Goal: Task Accomplishment & Management: Contribute content

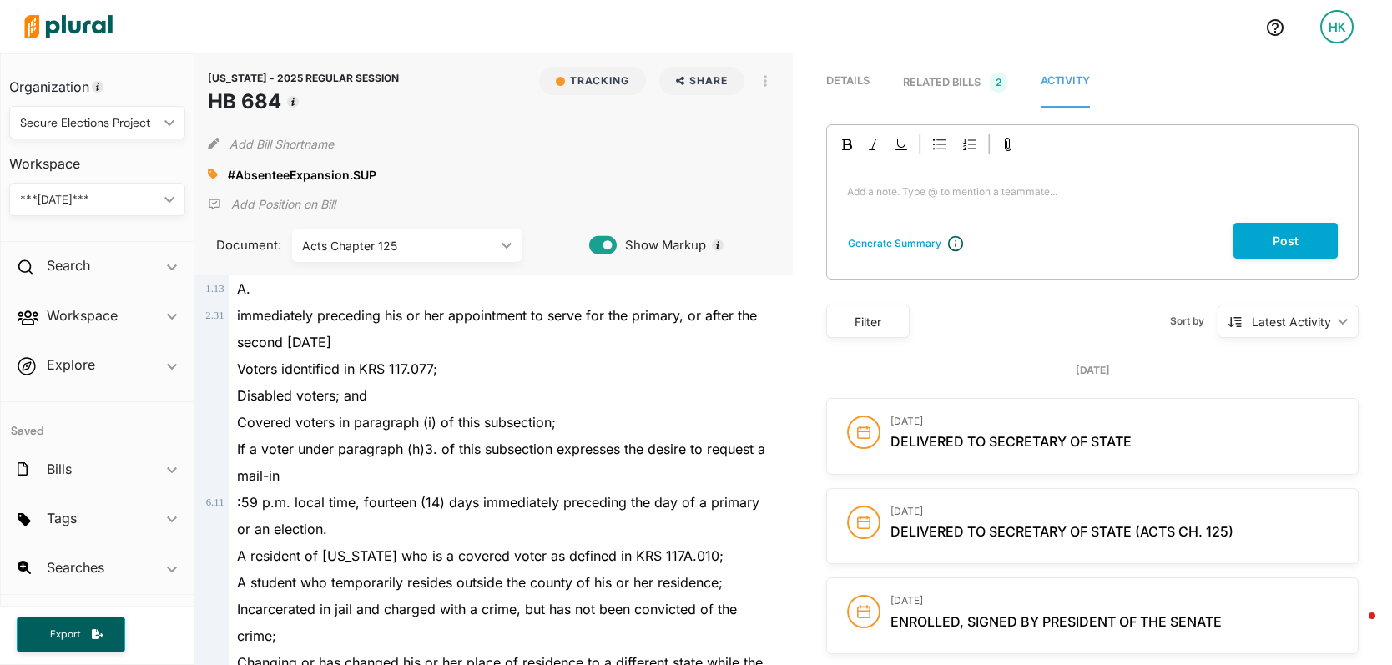
click at [84, 117] on div "Secure Elections Project" at bounding box center [89, 123] width 138 height 18
click at [78, 172] on link "Personal" at bounding box center [91, 162] width 161 height 38
click at [99, 30] on img at bounding box center [68, 26] width 117 height 58
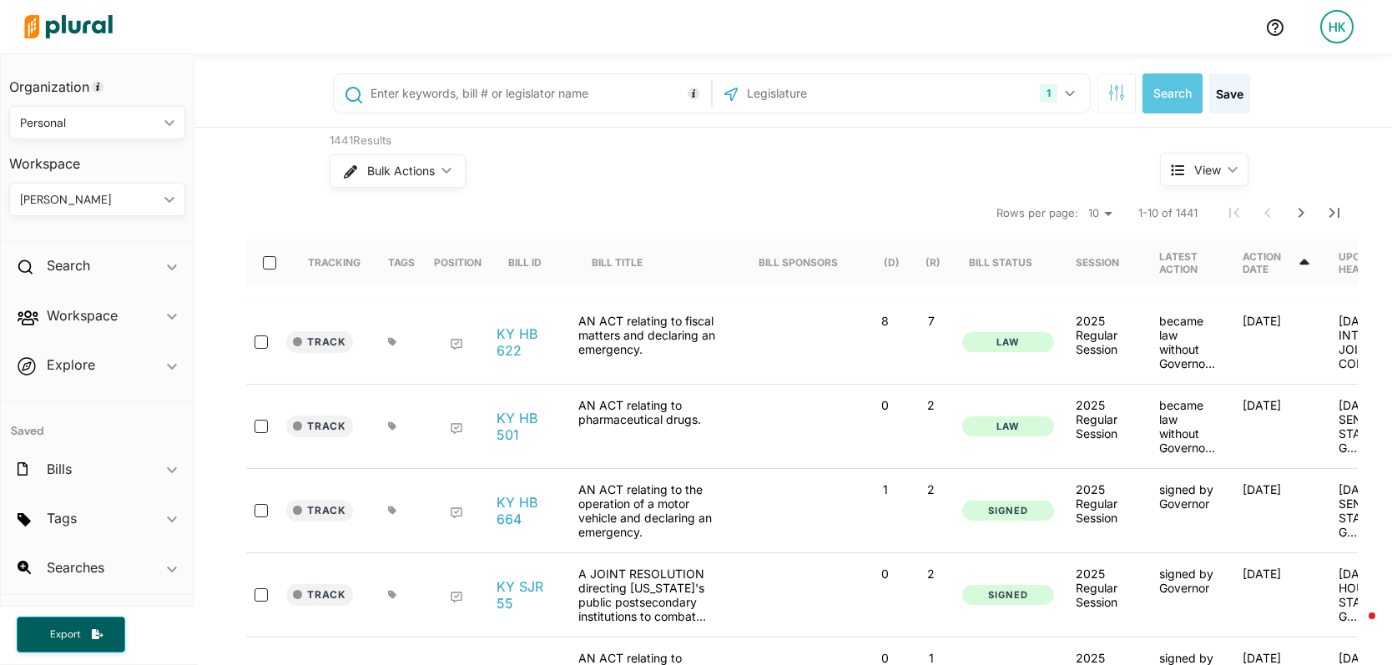
click at [823, 91] on input "text" at bounding box center [834, 94] width 179 height 32
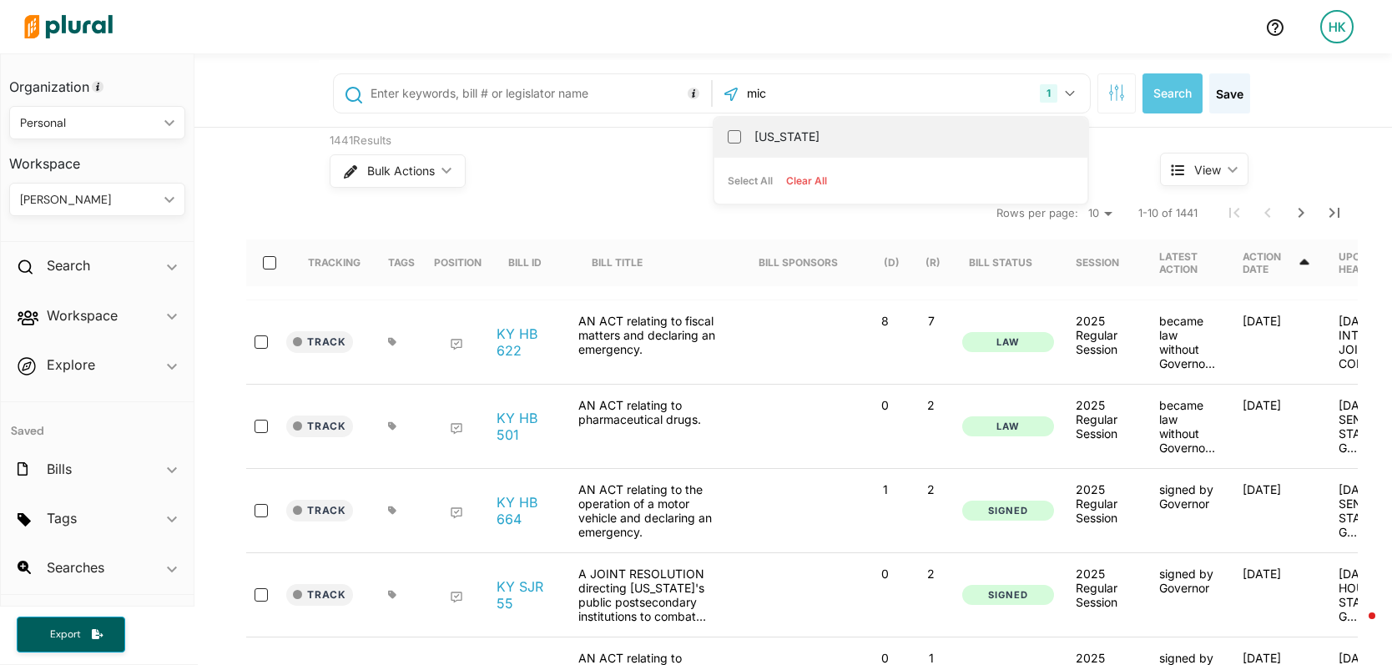
type input "mic"
click at [864, 128] on label "[US_STATE]" at bounding box center [912, 136] width 316 height 25
click at [741, 130] on input "[US_STATE]" at bounding box center [734, 136] width 13 height 13
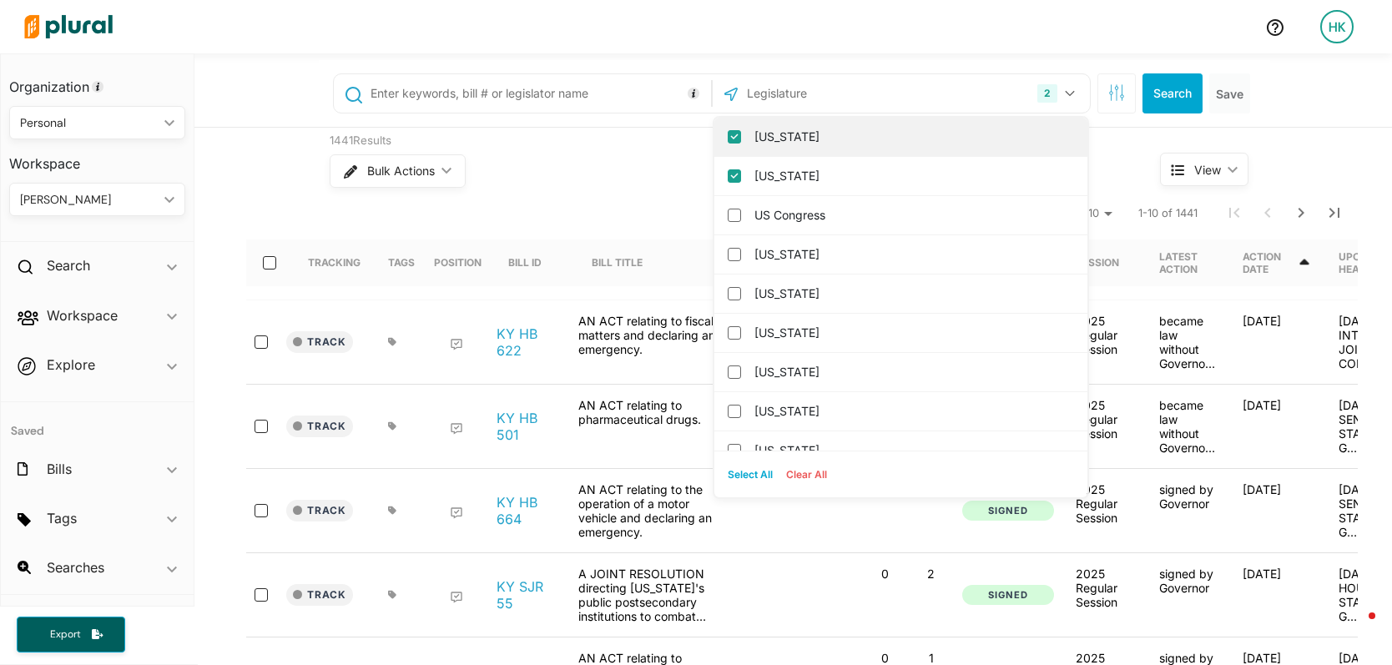
click at [728, 138] on input "Kentucky" at bounding box center [734, 136] width 13 height 13
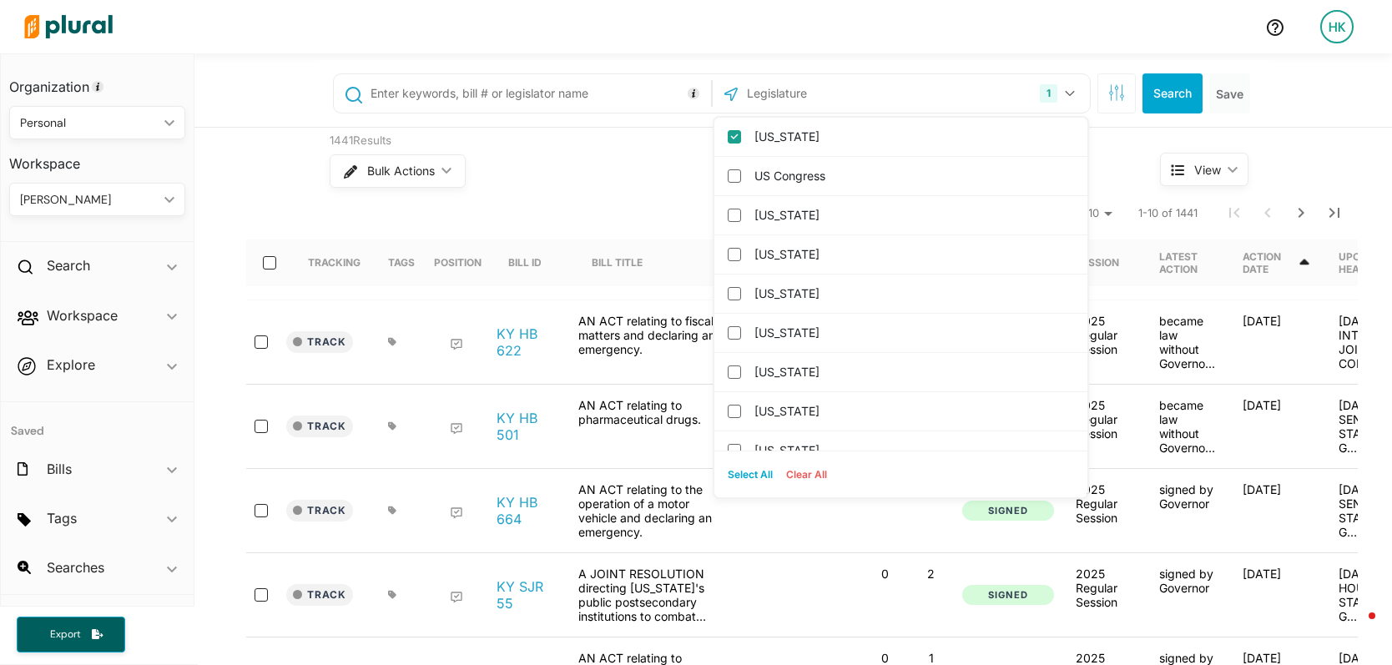
click at [536, 93] on input "text" at bounding box center [538, 94] width 338 height 32
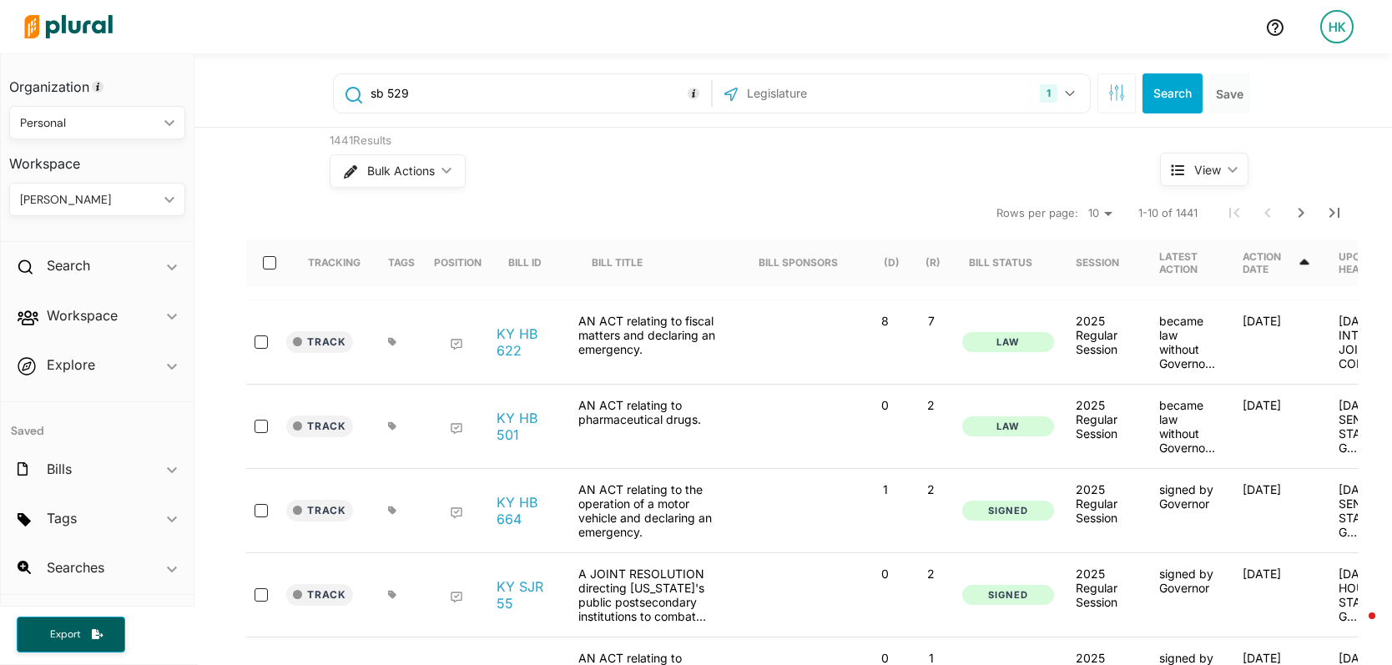
type input "sb 529"
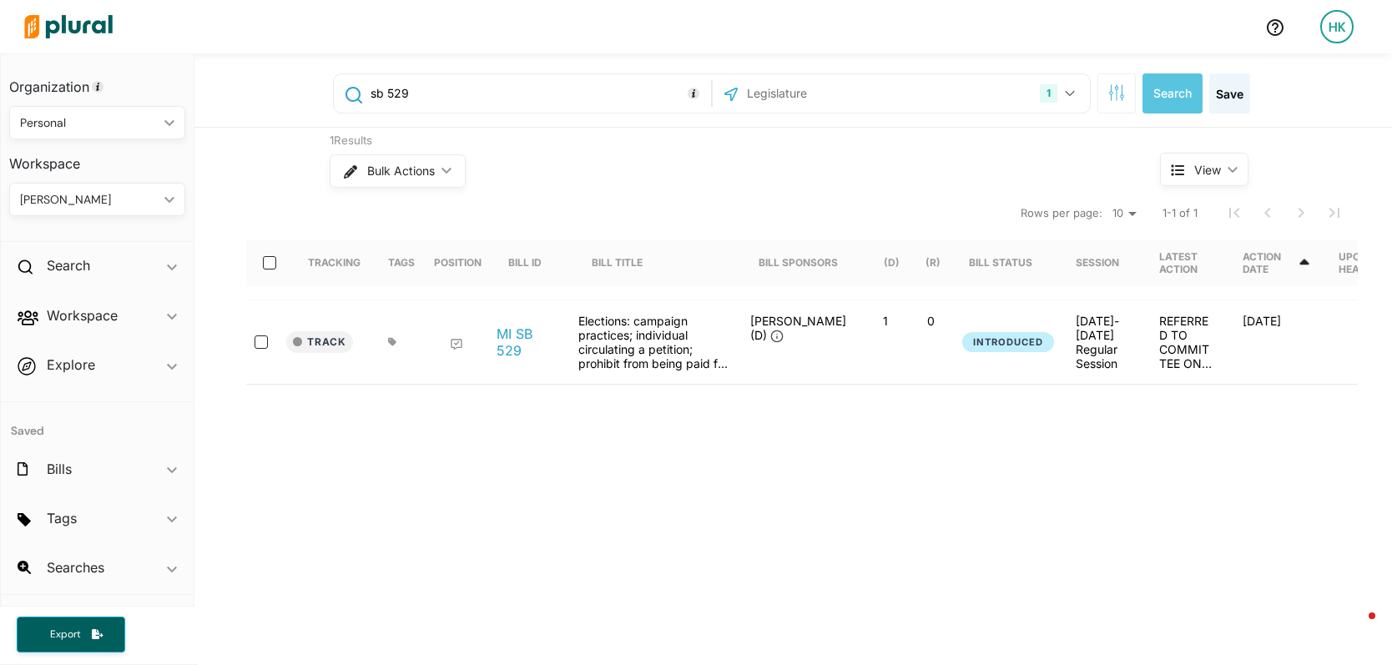
click at [500, 338] on link "MI SB 529" at bounding box center [527, 341] width 63 height 33
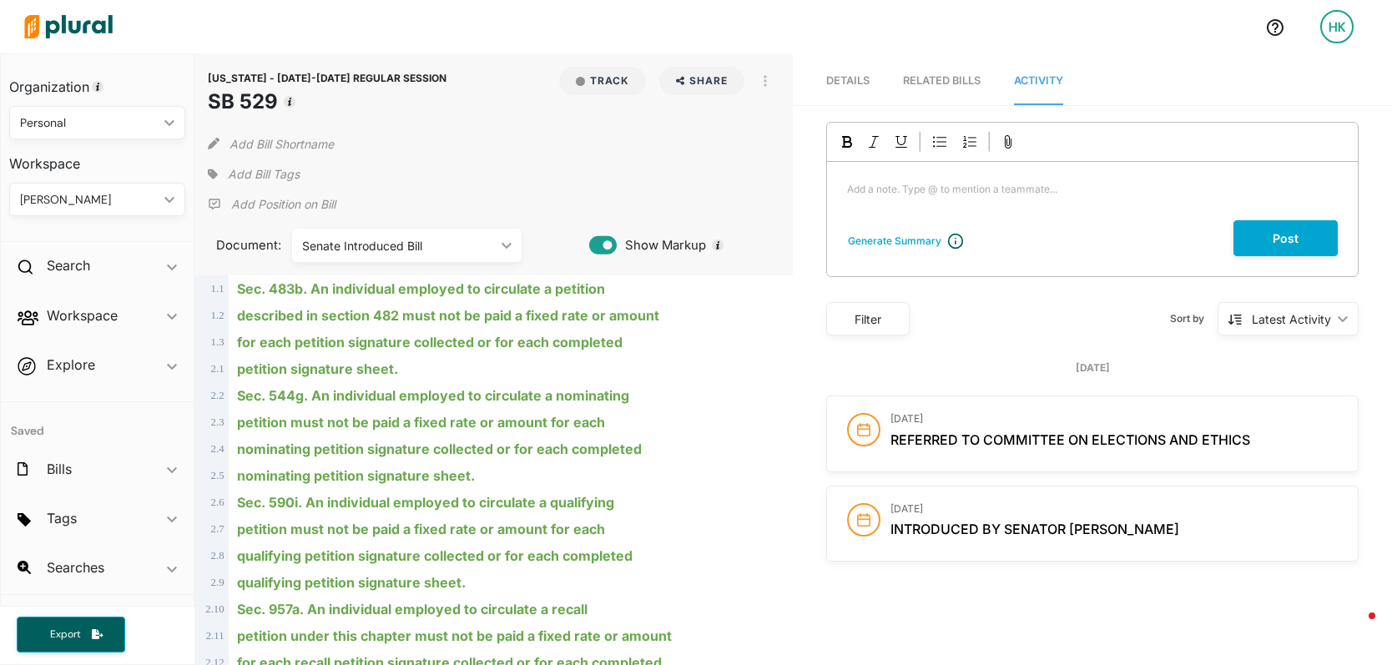
click at [212, 174] on icon at bounding box center [213, 174] width 10 height 10
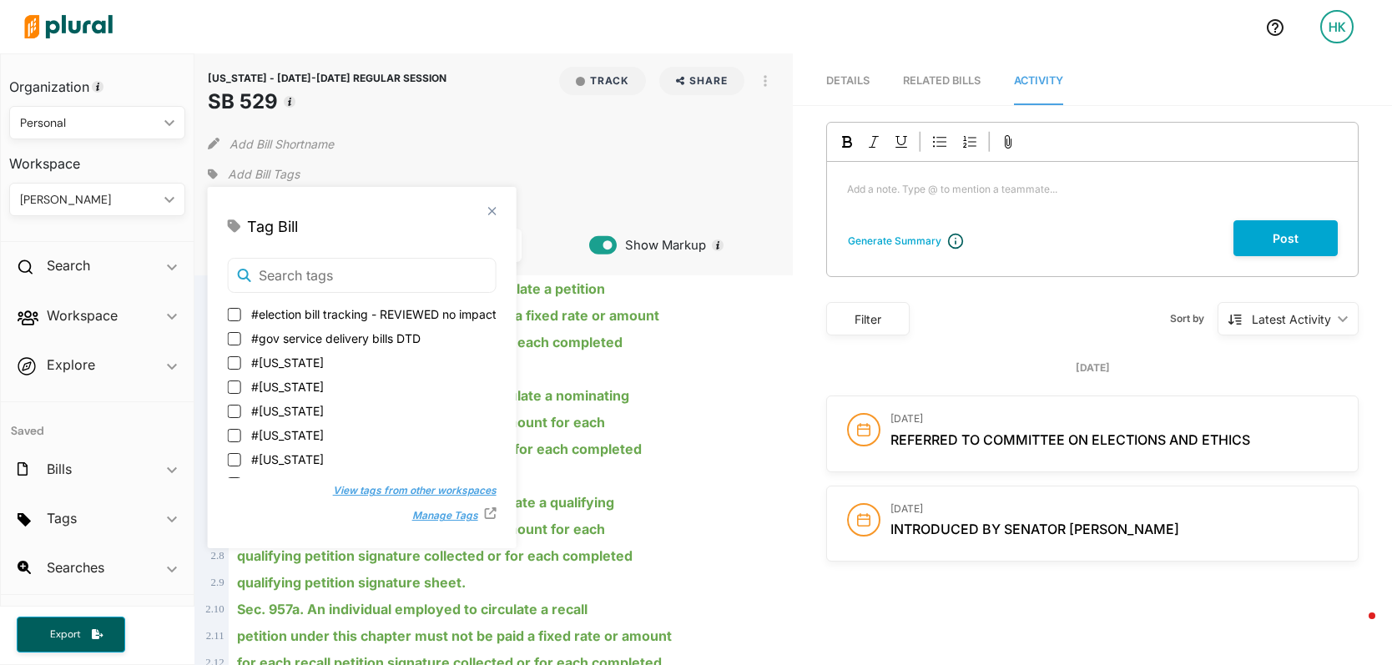
scroll to position [104, 0]
click at [232, 331] on input "#Michigan" at bounding box center [234, 331] width 13 height 13
checkbox input "true"
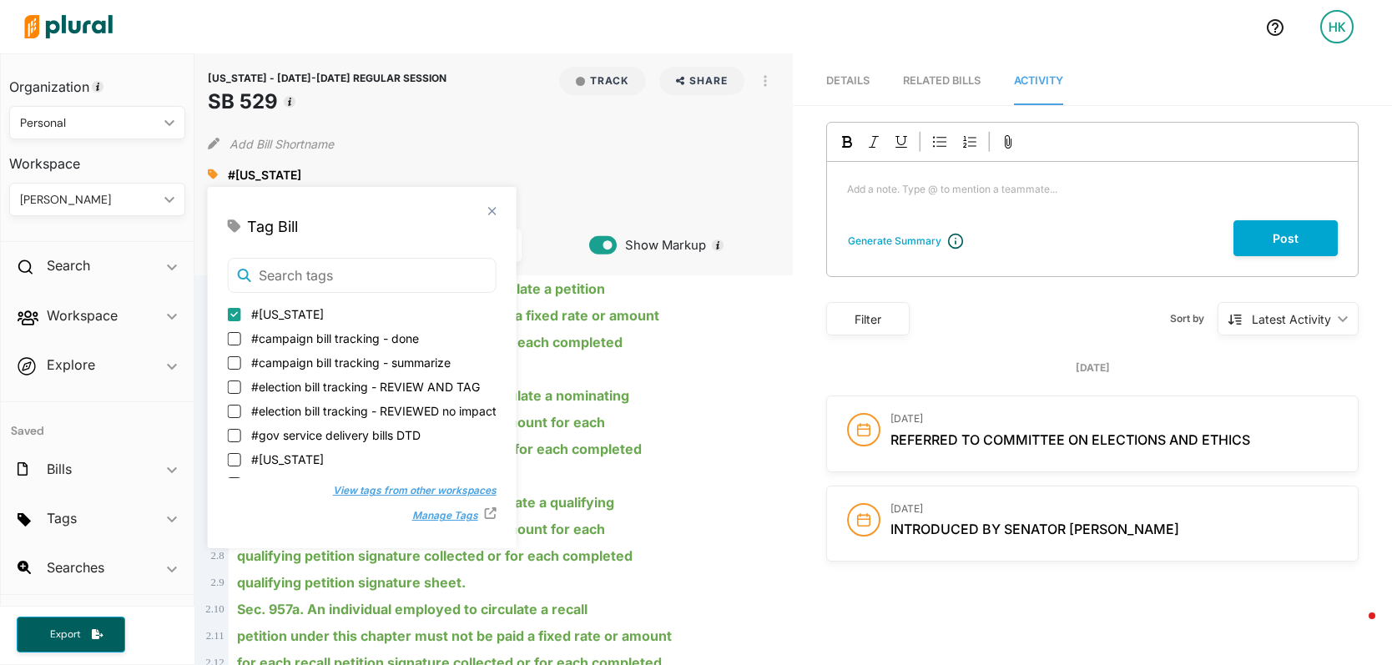
click at [953, 198] on div "Add a note. Type @ to mention a teammate... ﻿" at bounding box center [1092, 191] width 531 height 58
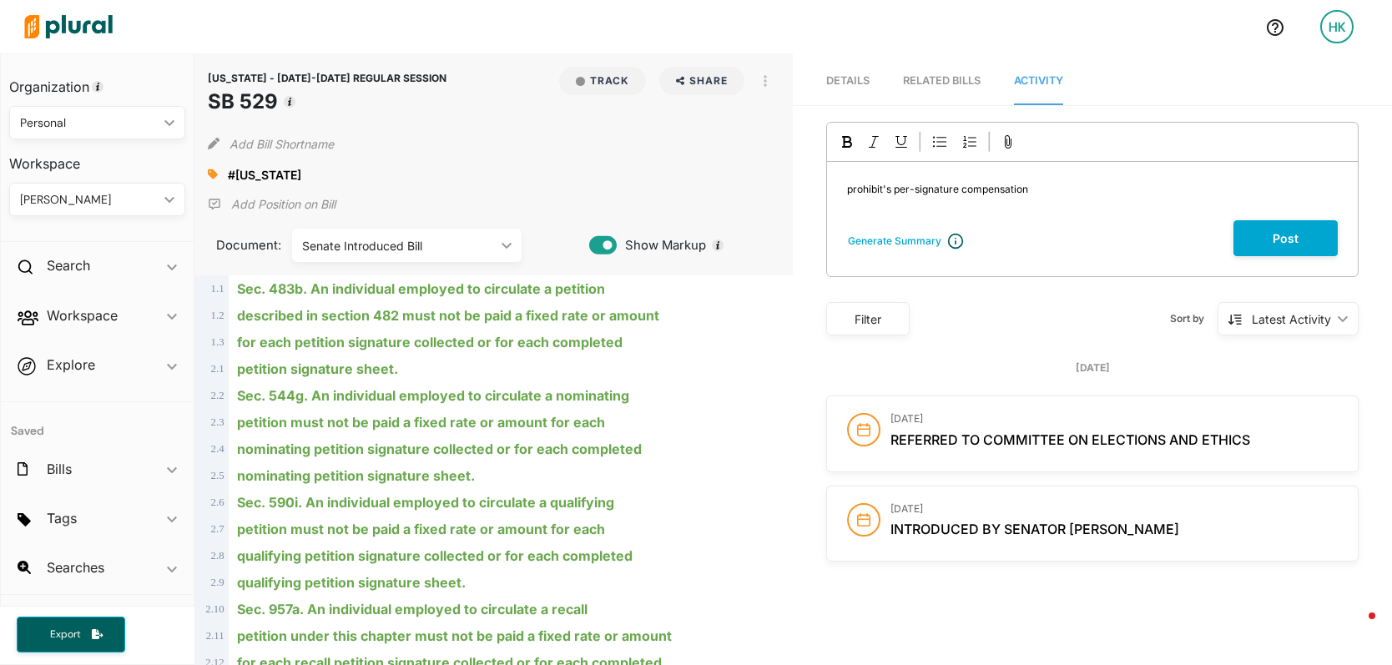
click at [877, 187] on span "prohibit's per-signature compensation" at bounding box center [937, 189] width 181 height 13
click at [1110, 183] on p "prohibits per-signature compensation" at bounding box center [1092, 189] width 491 height 15
click at [1276, 239] on button "Post" at bounding box center [1285, 238] width 104 height 36
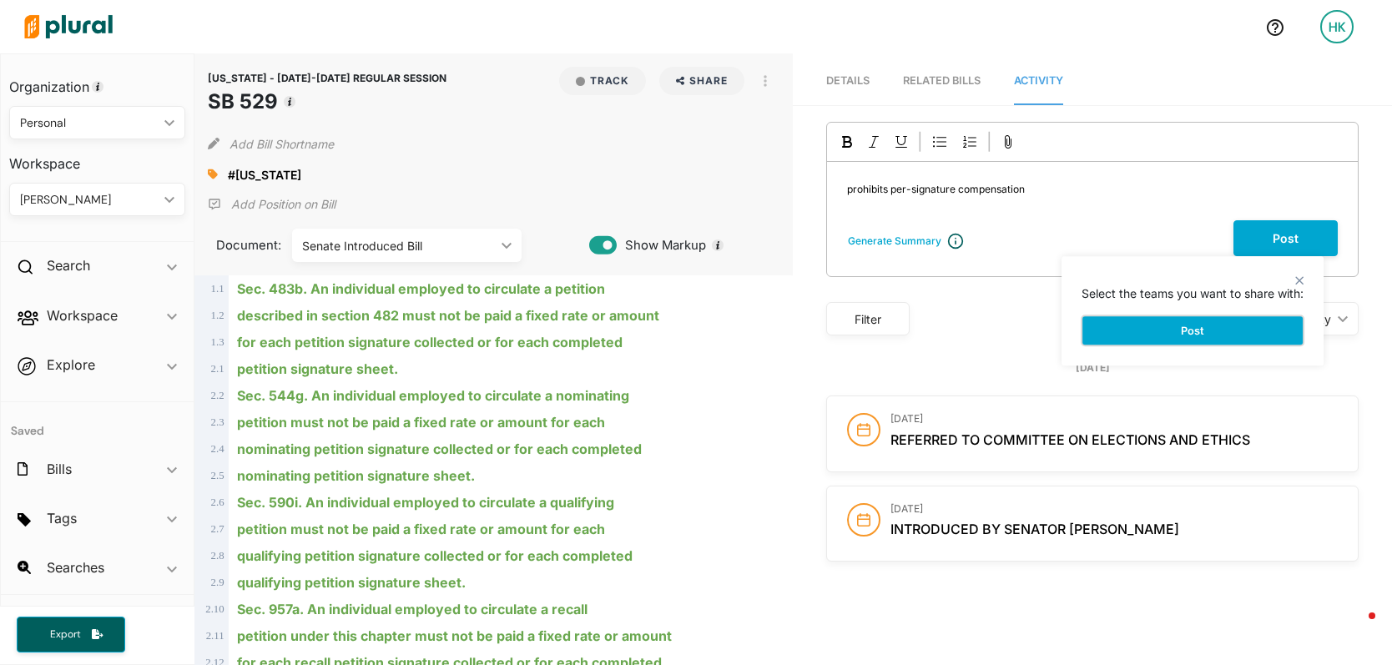
click at [1161, 328] on button "Post" at bounding box center [1192, 330] width 222 height 30
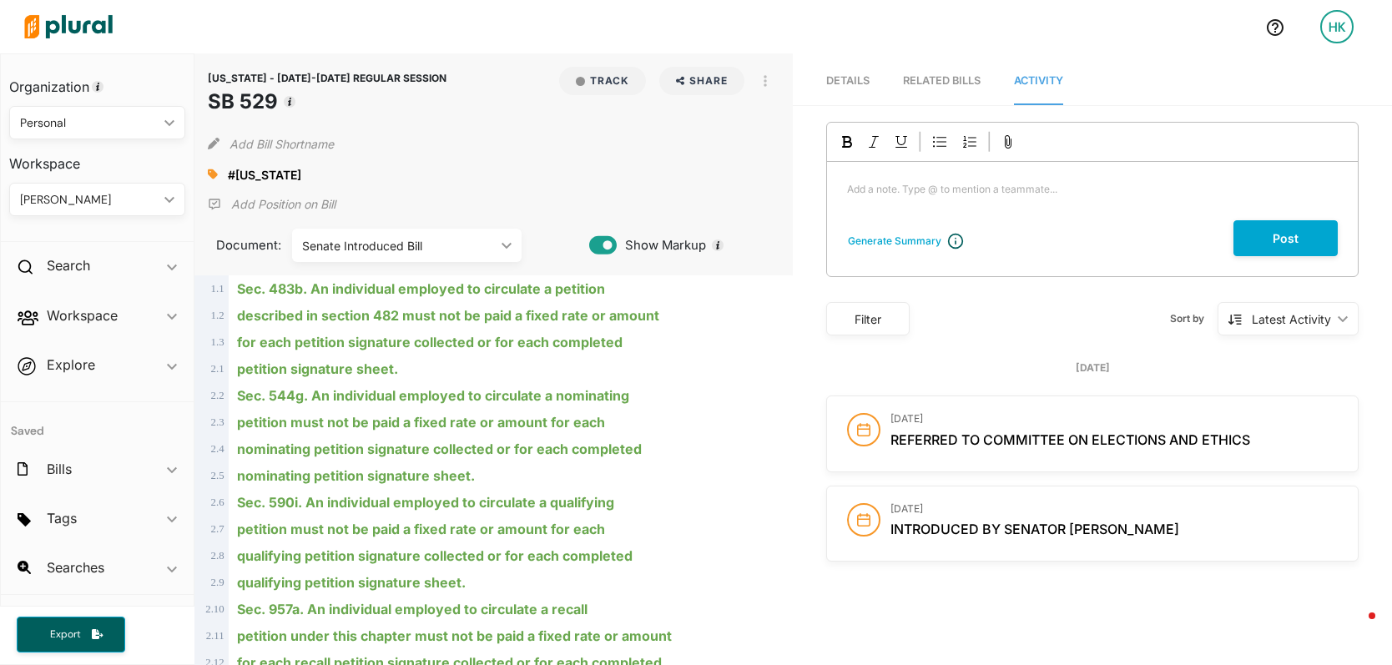
click at [210, 175] on icon at bounding box center [213, 174] width 10 height 10
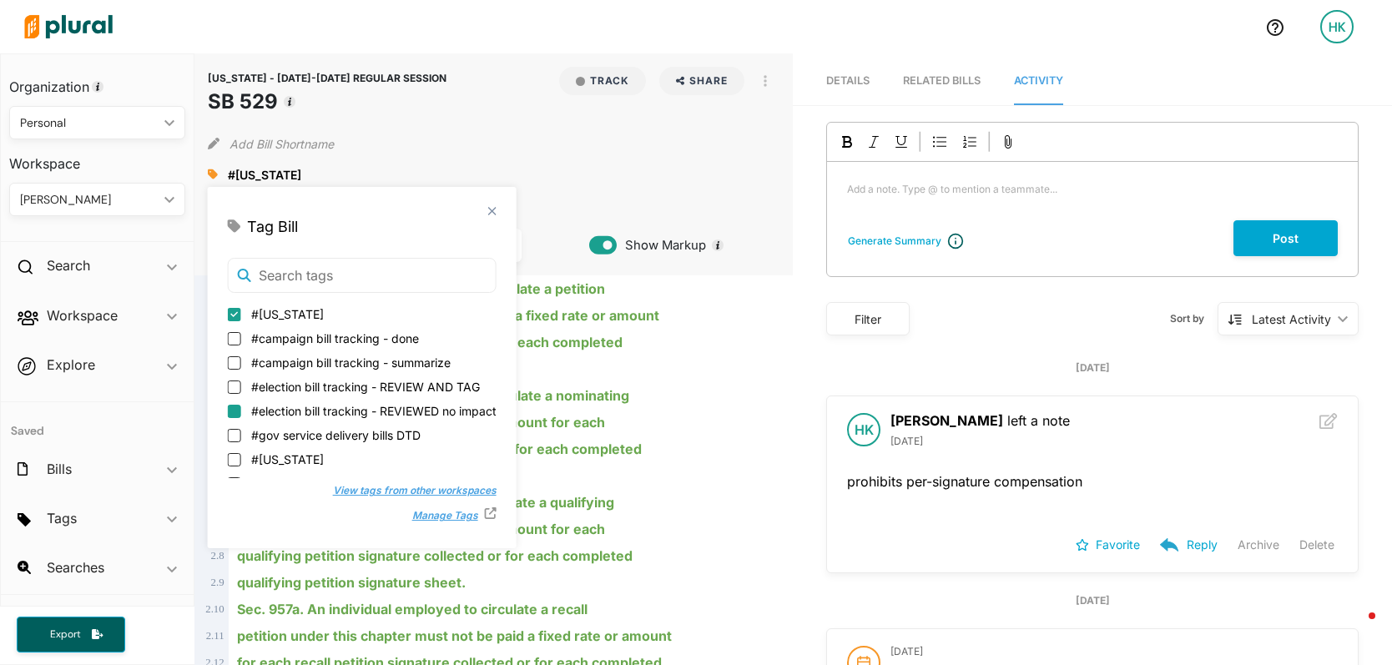
click at [232, 411] on input "#election bill tracking - REVIEWED no impact" at bounding box center [234, 411] width 13 height 13
checkbox input "true"
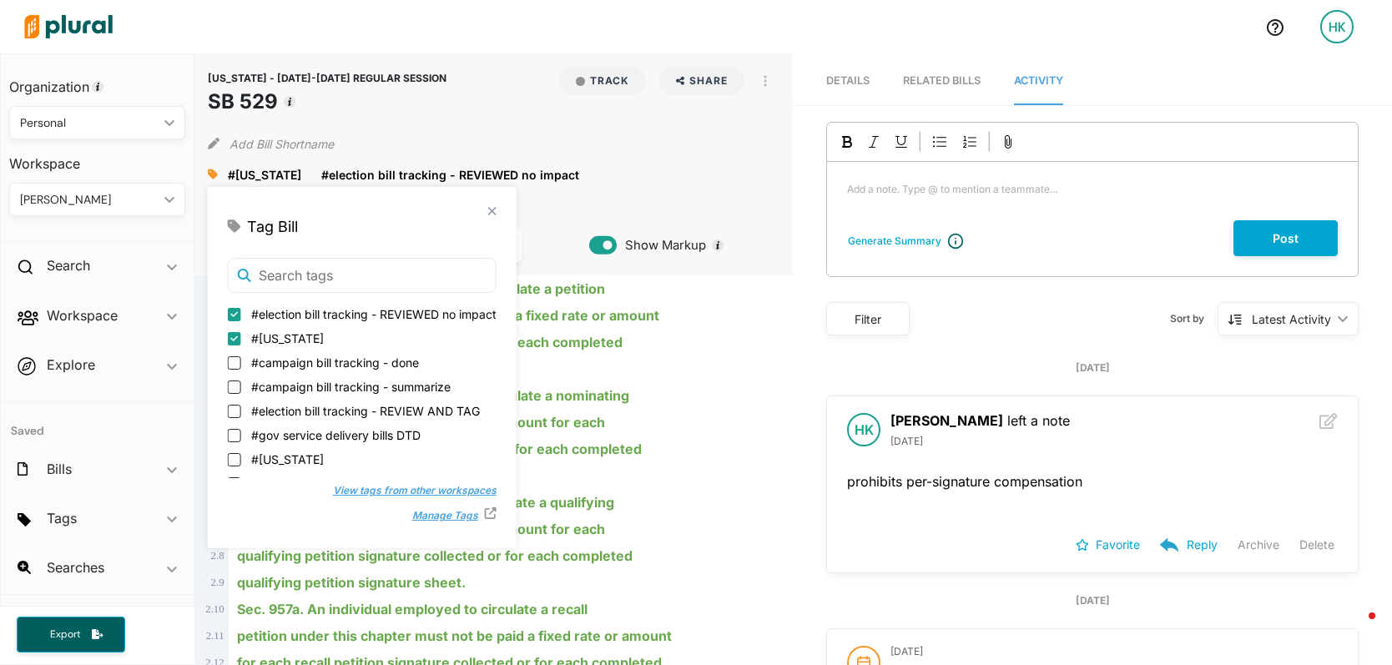
click at [743, 350] on div "for each petition signature collected or for each completed" at bounding box center [502, 342] width 546 height 27
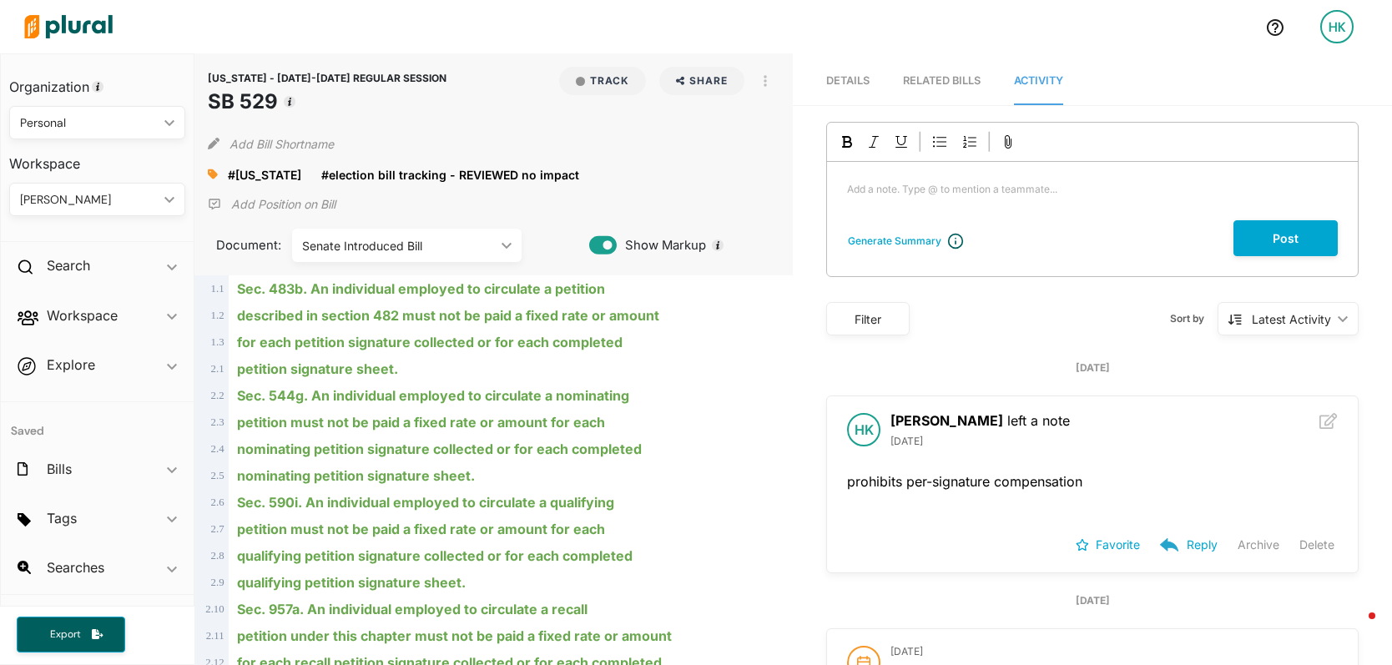
click at [941, 93] on link "RELATED BILLS" at bounding box center [942, 82] width 78 height 48
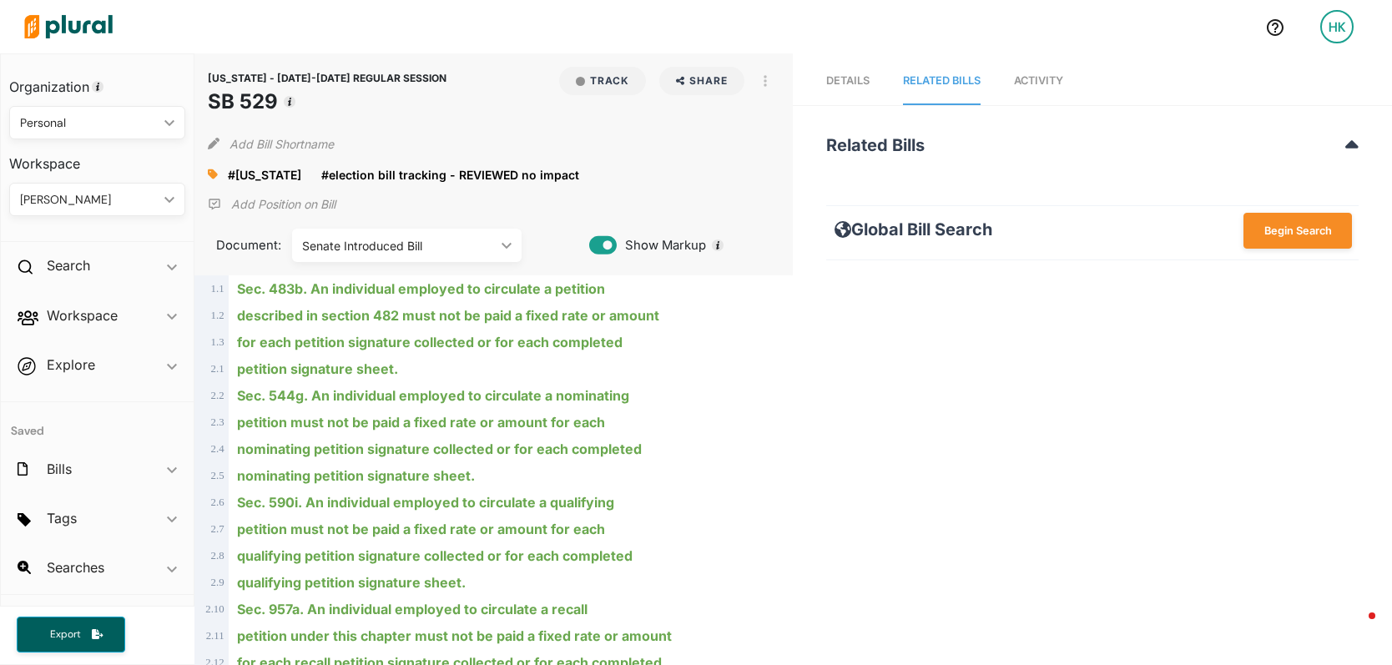
click at [834, 74] on span "Details" at bounding box center [847, 80] width 43 height 13
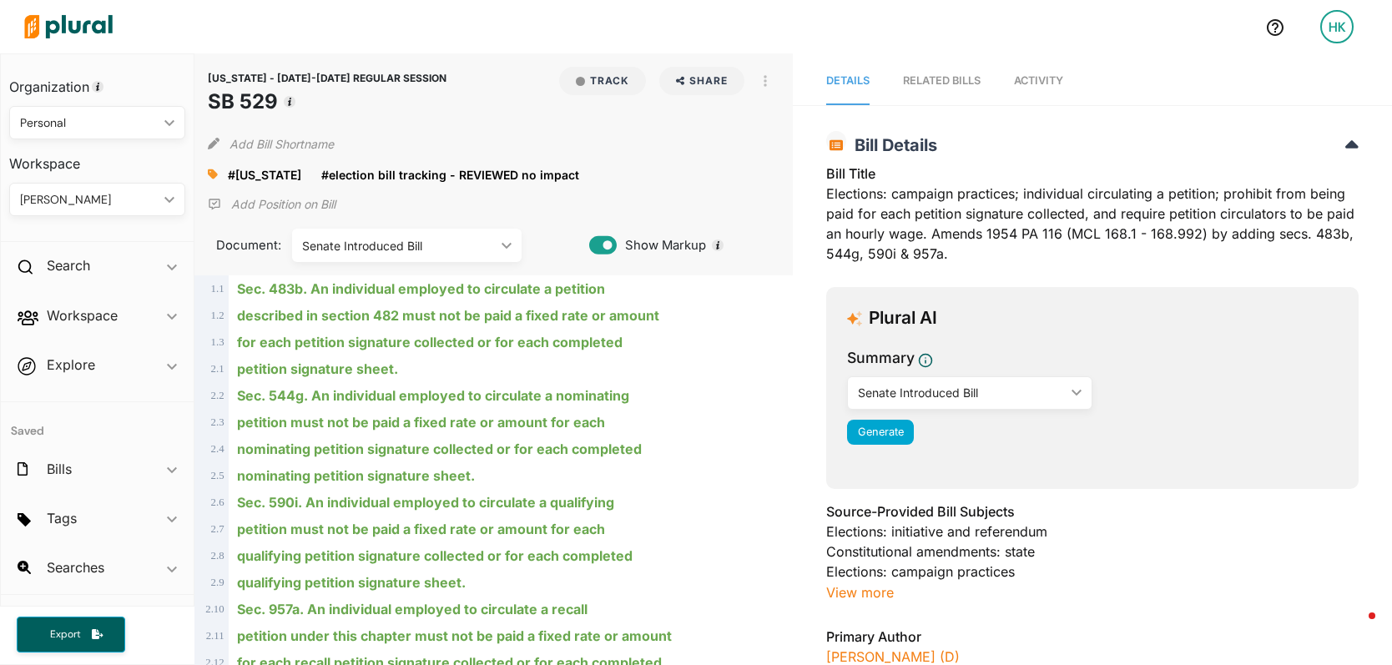
click at [49, 30] on img at bounding box center [68, 26] width 117 height 58
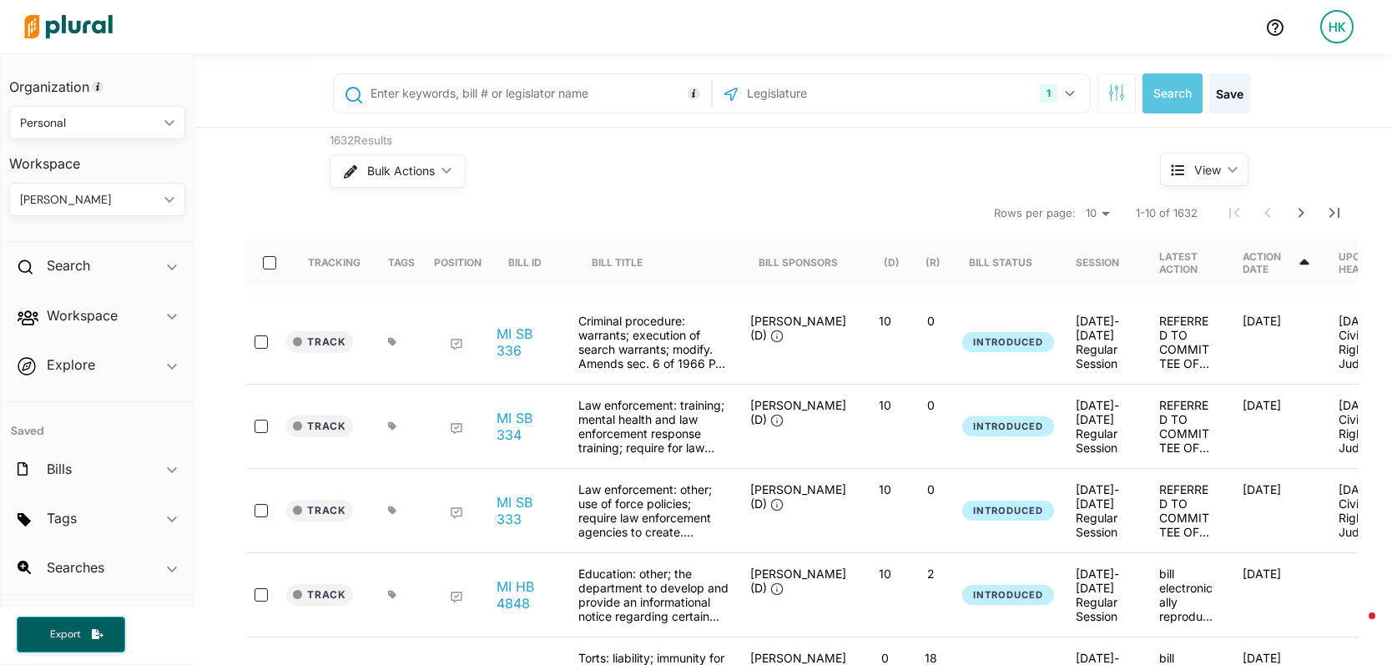
click at [552, 88] on input "text" at bounding box center [538, 94] width 338 height 32
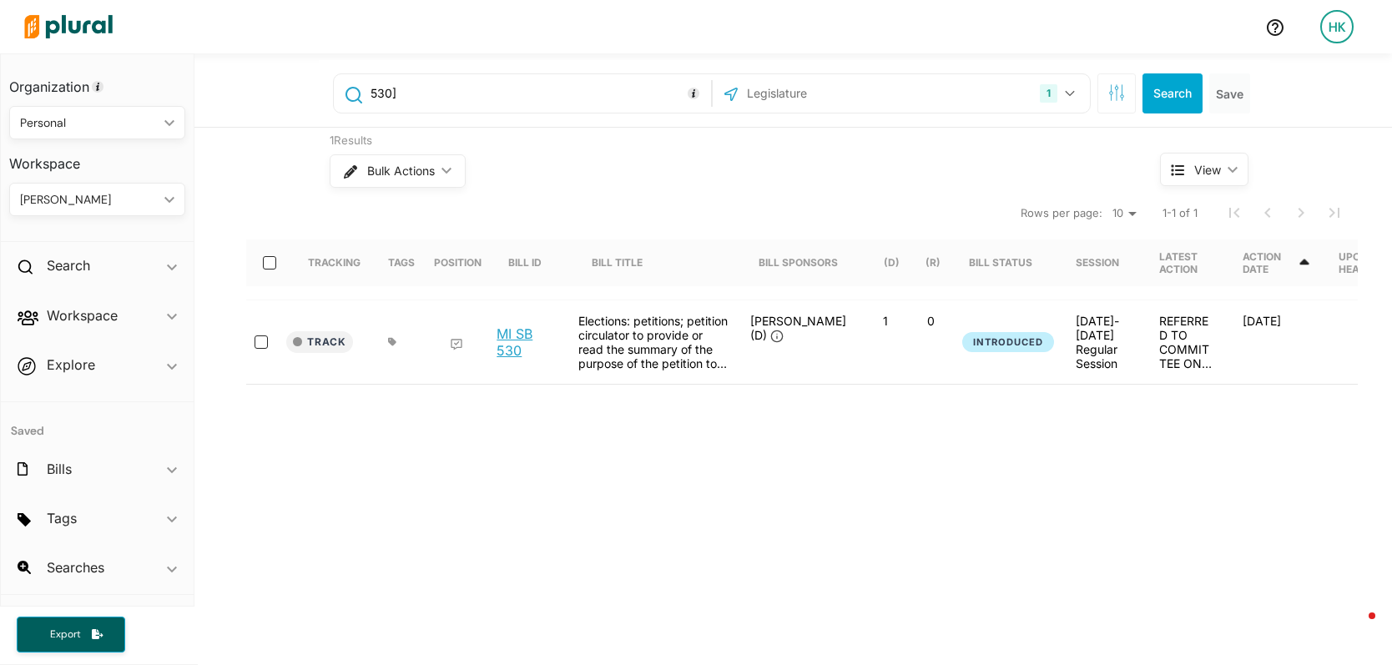
type input "530]"
click at [501, 340] on link "MI SB 530" at bounding box center [527, 341] width 63 height 33
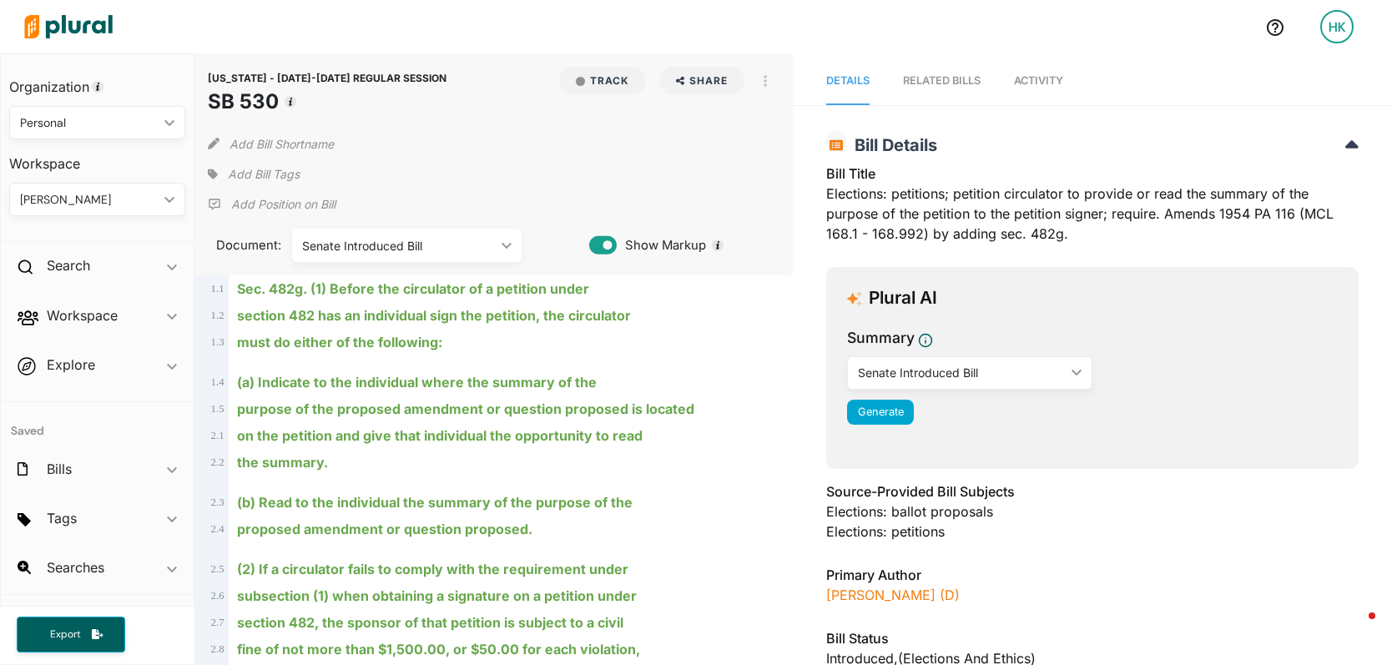
click at [1014, 86] on span "Activity" at bounding box center [1038, 80] width 49 height 13
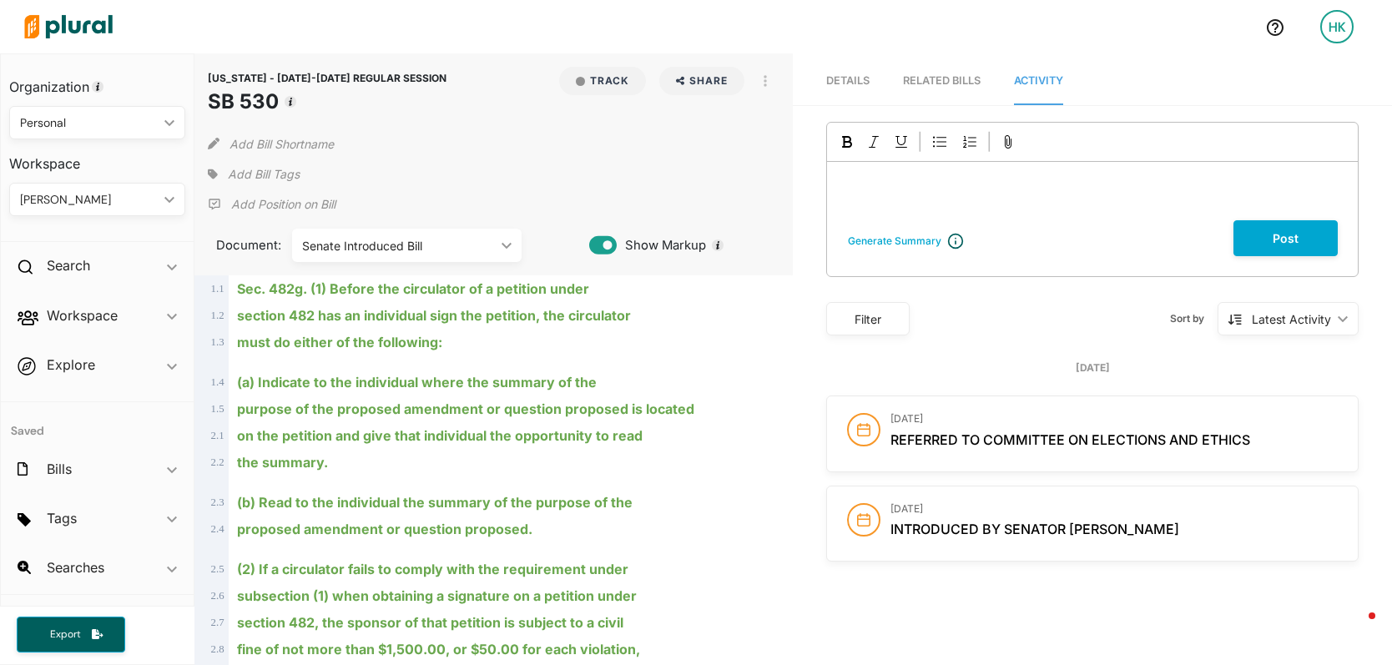
click at [897, 220] on div "Post" at bounding box center [1082, 238] width 511 height 36
click at [893, 206] on div "Add a note. Type @ to mention a teammate... ﻿" at bounding box center [1092, 191] width 531 height 58
click at [1224, 192] on span "requires circulators to read summary out loud or indicate location of summary t…" at bounding box center [1053, 189] width 413 height 13
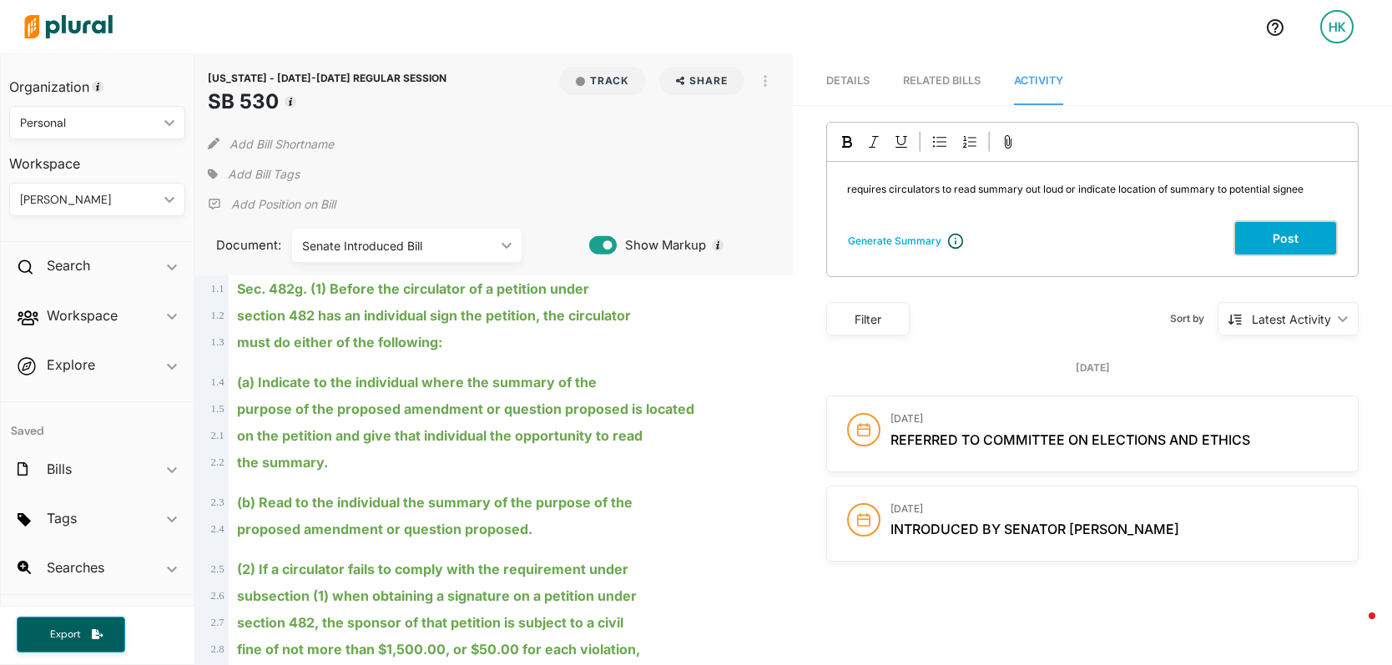
click at [1276, 244] on button "Post" at bounding box center [1285, 238] width 104 height 36
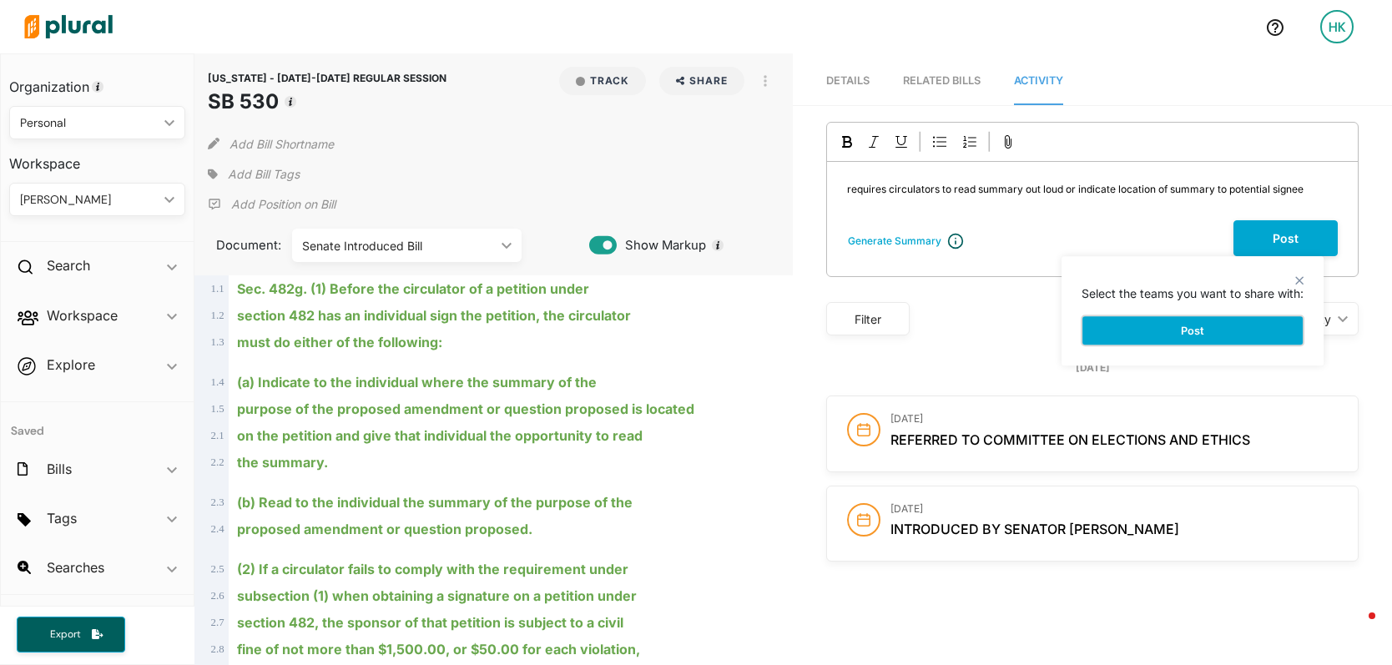
click at [1182, 324] on button "Post" at bounding box center [1192, 330] width 222 height 30
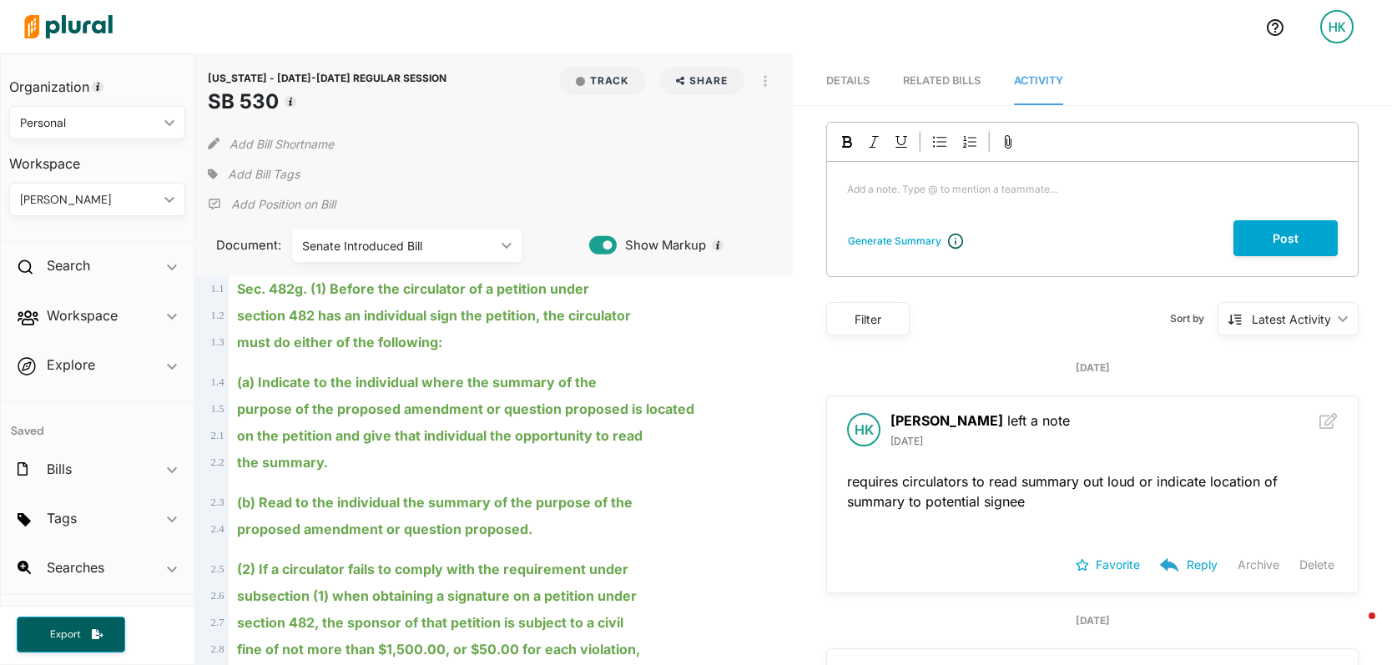
click at [208, 176] on icon at bounding box center [213, 175] width 10 height 12
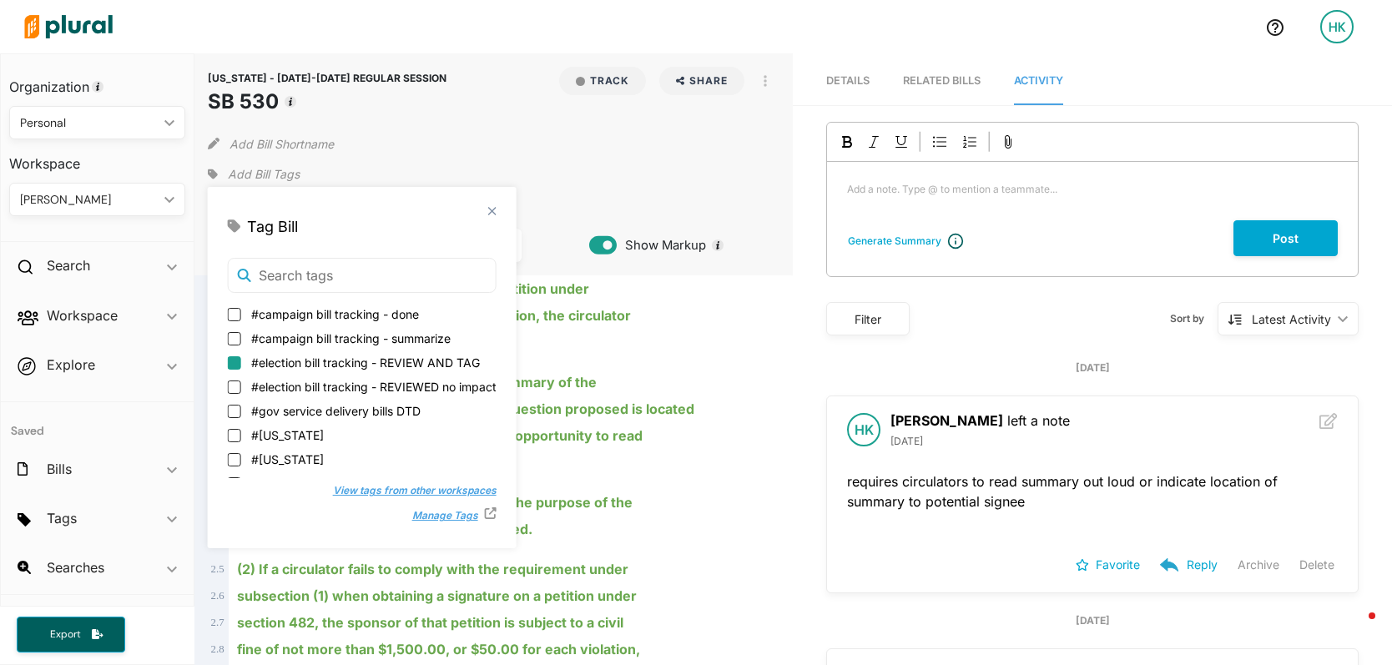
click at [241, 384] on label "#election bill tracking - REVIEWED no impact" at bounding box center [362, 387] width 269 height 18
click at [241, 384] on input "#election bill tracking - REVIEWED no impact" at bounding box center [234, 386] width 13 height 13
checkbox input "true"
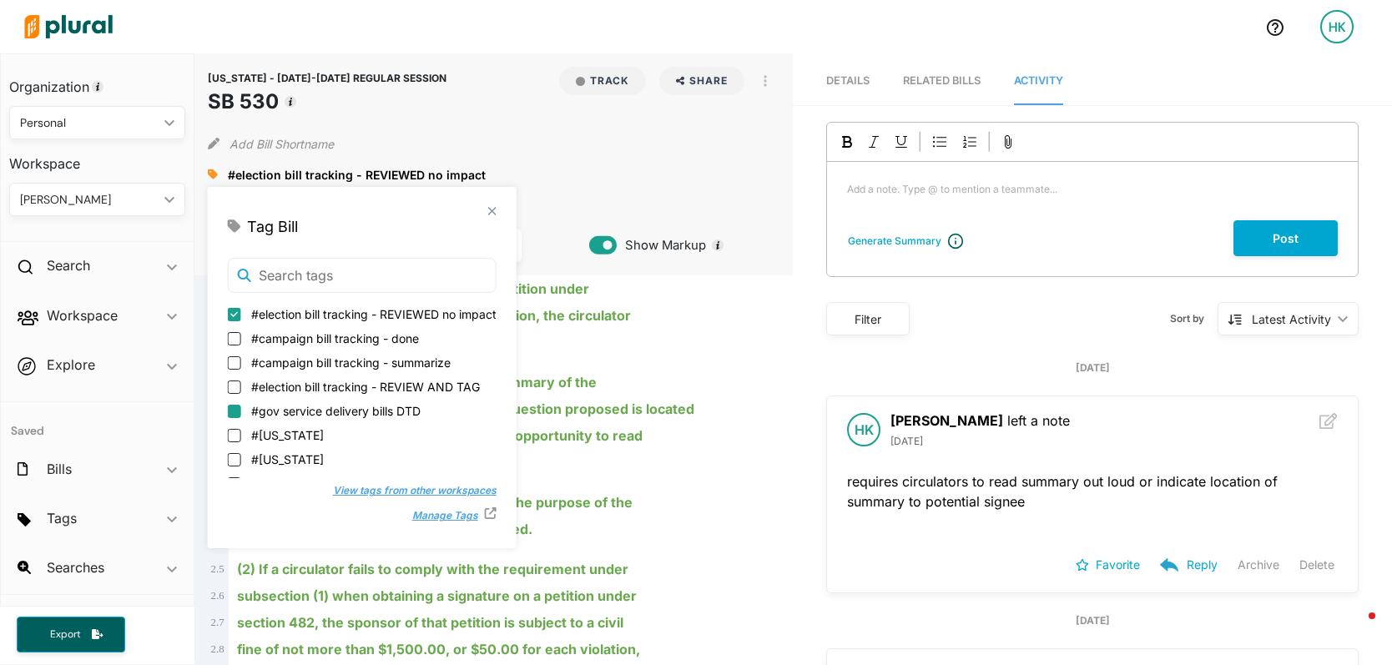
click at [237, 435] on input "#Michigan" at bounding box center [234, 435] width 13 height 13
checkbox input "true"
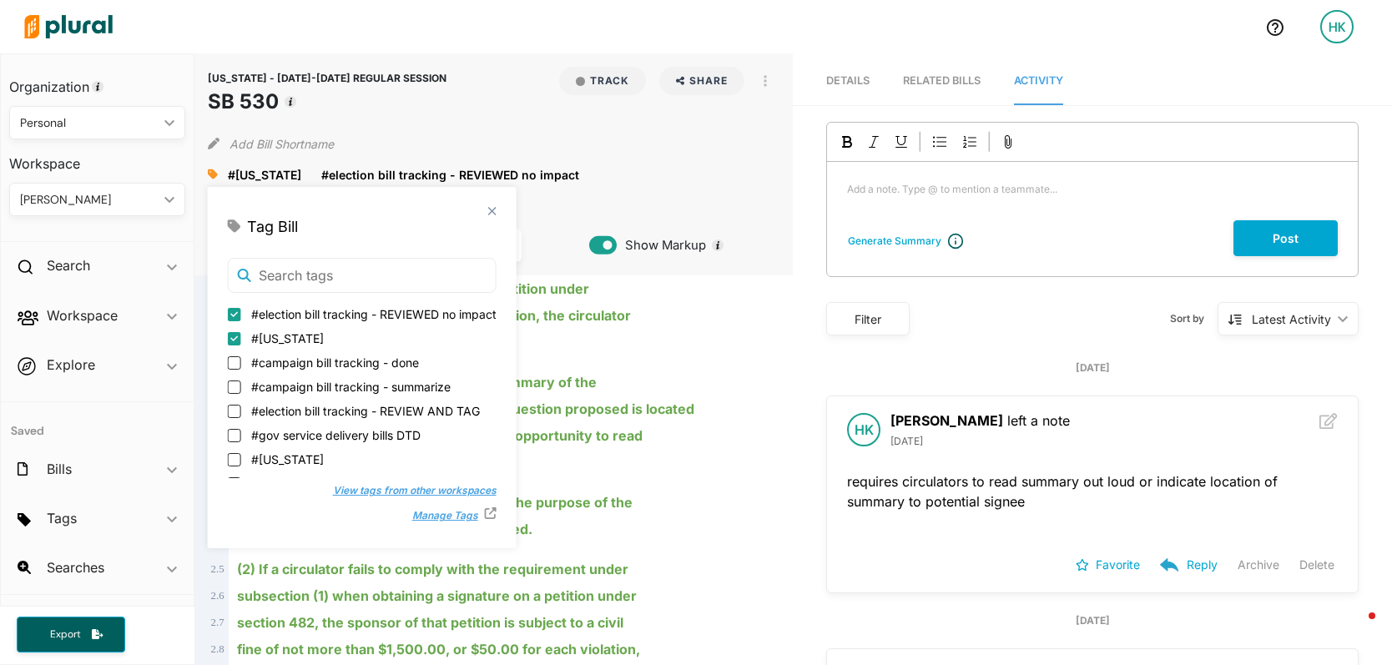
click at [729, 402] on div "purpose of the proposed amendment or question proposed is located" at bounding box center [502, 408] width 546 height 27
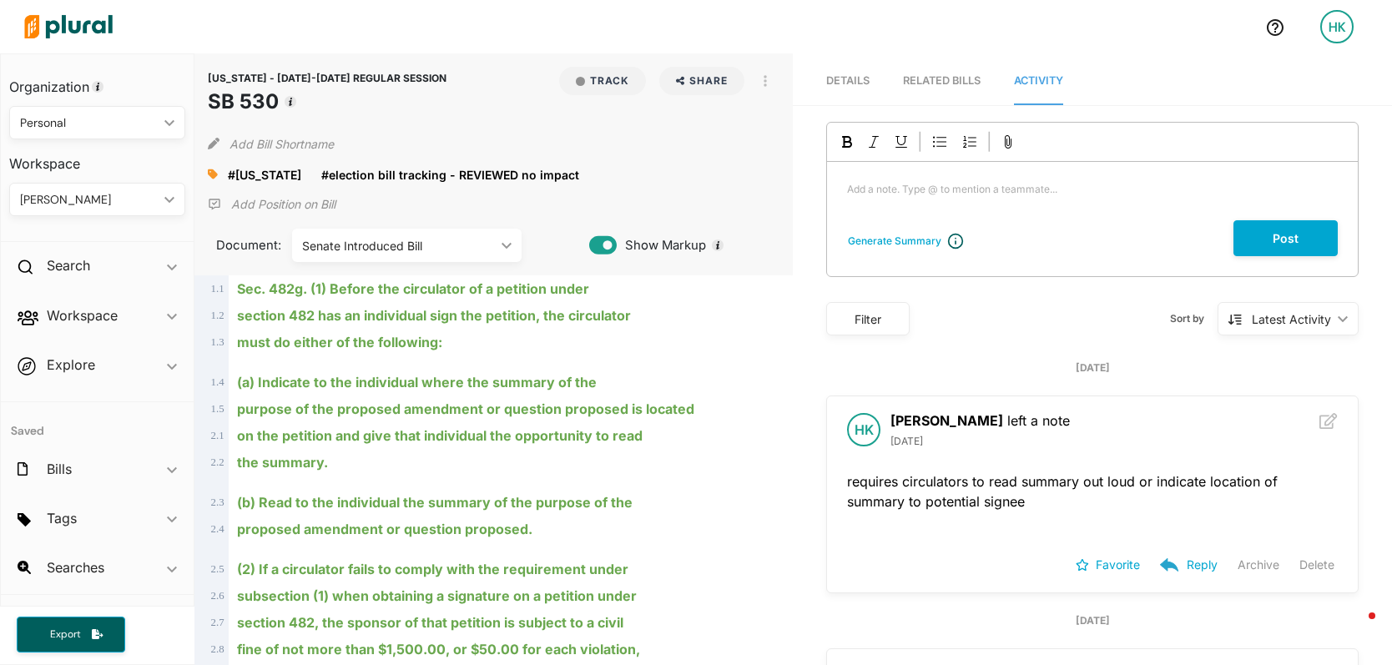
click at [98, 33] on img at bounding box center [68, 26] width 117 height 58
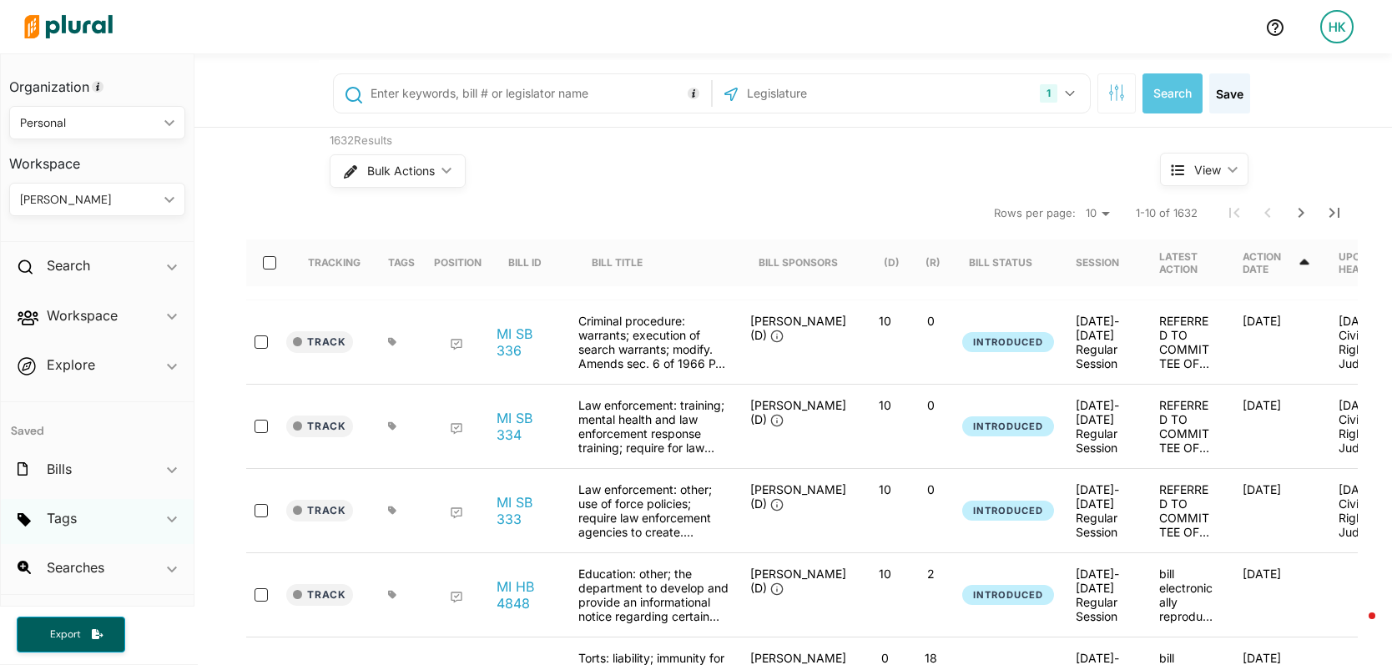
click at [104, 532] on div "Tags ic_keyboard_arrow_down" at bounding box center [97, 521] width 193 height 45
click at [114, 551] on span "election bill tracking - REVIEW AND TAG" at bounding box center [100, 540] width 149 height 35
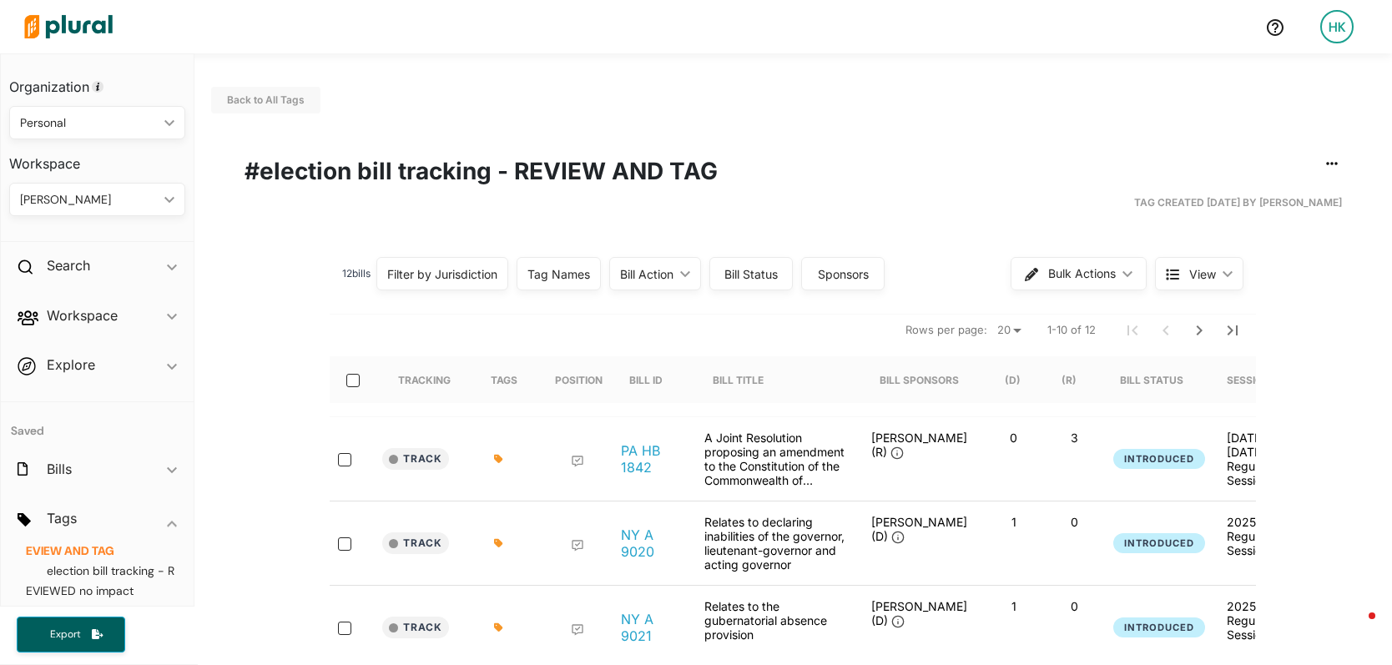
click at [649, 465] on link "PA HB 1842" at bounding box center [649, 458] width 57 height 33
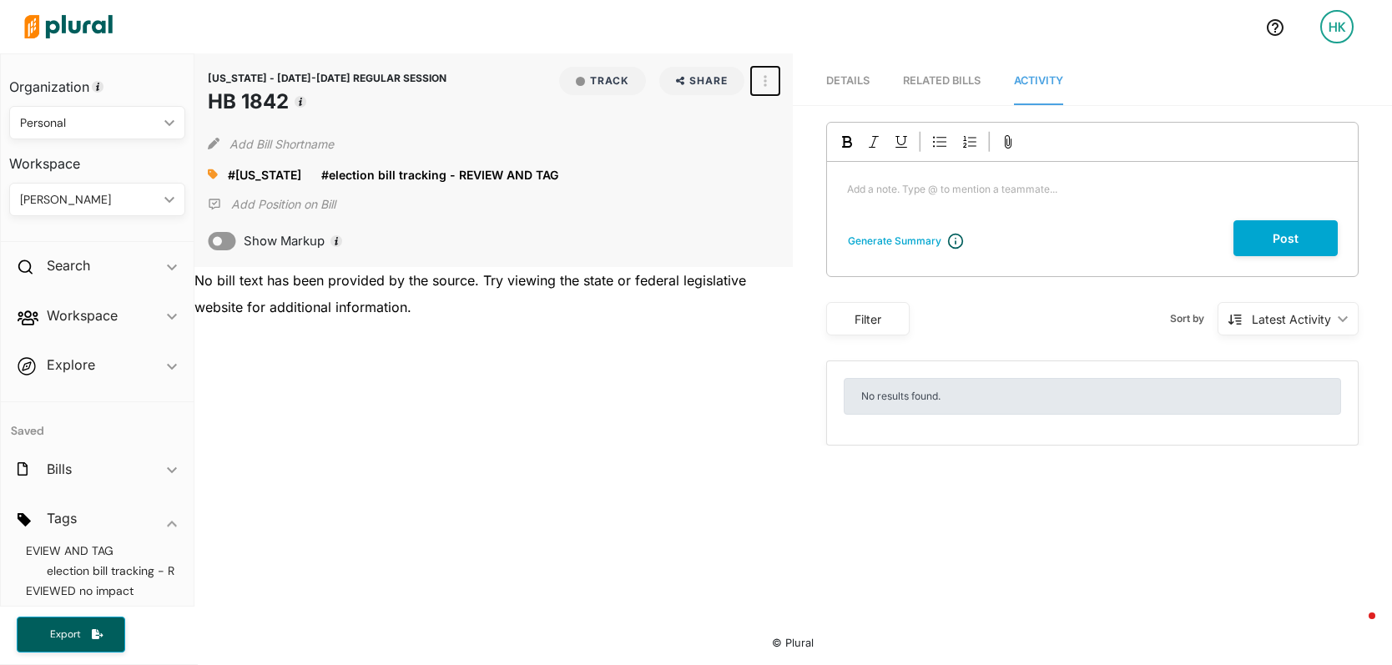
click at [752, 79] on button "button" at bounding box center [765, 81] width 28 height 28
click at [795, 105] on link "View Source" at bounding box center [826, 117] width 146 height 38
click at [86, 570] on span "election bill tracking - REVIEWED no impact" at bounding box center [100, 580] width 149 height 35
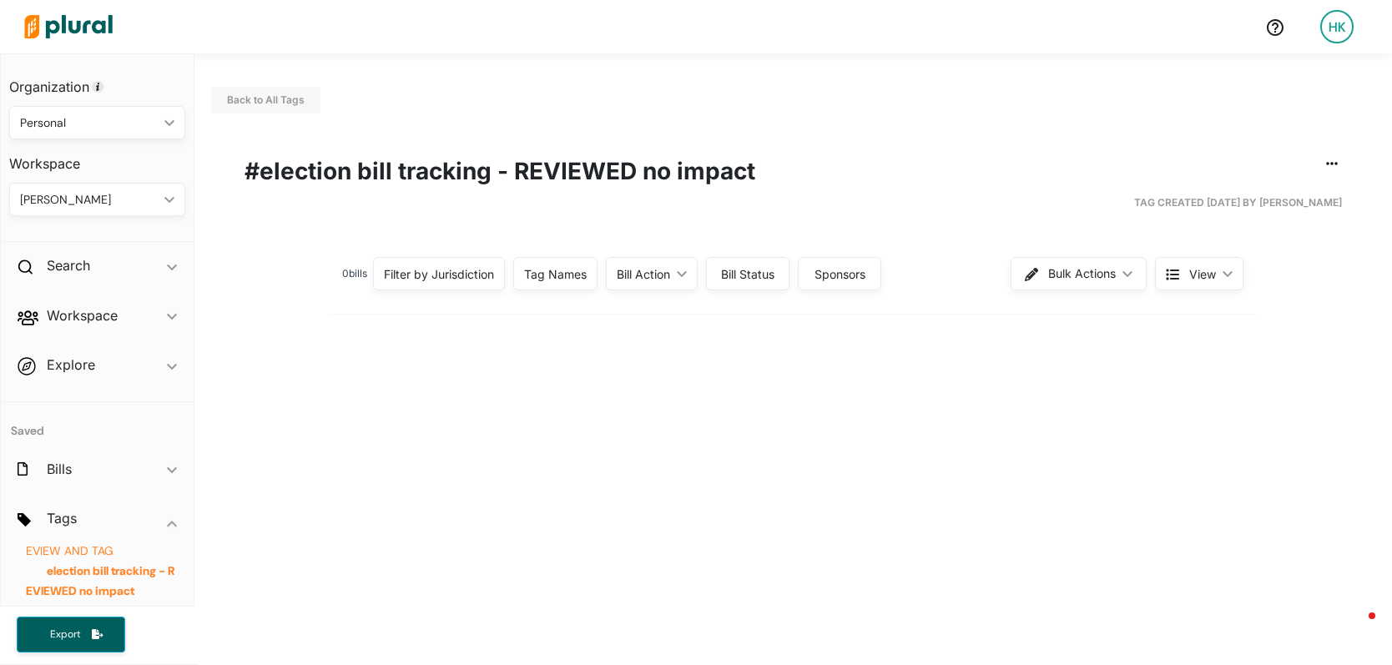
click at [88, 553] on span "election bill tracking - REVIEW AND TAG" at bounding box center [100, 540] width 149 height 35
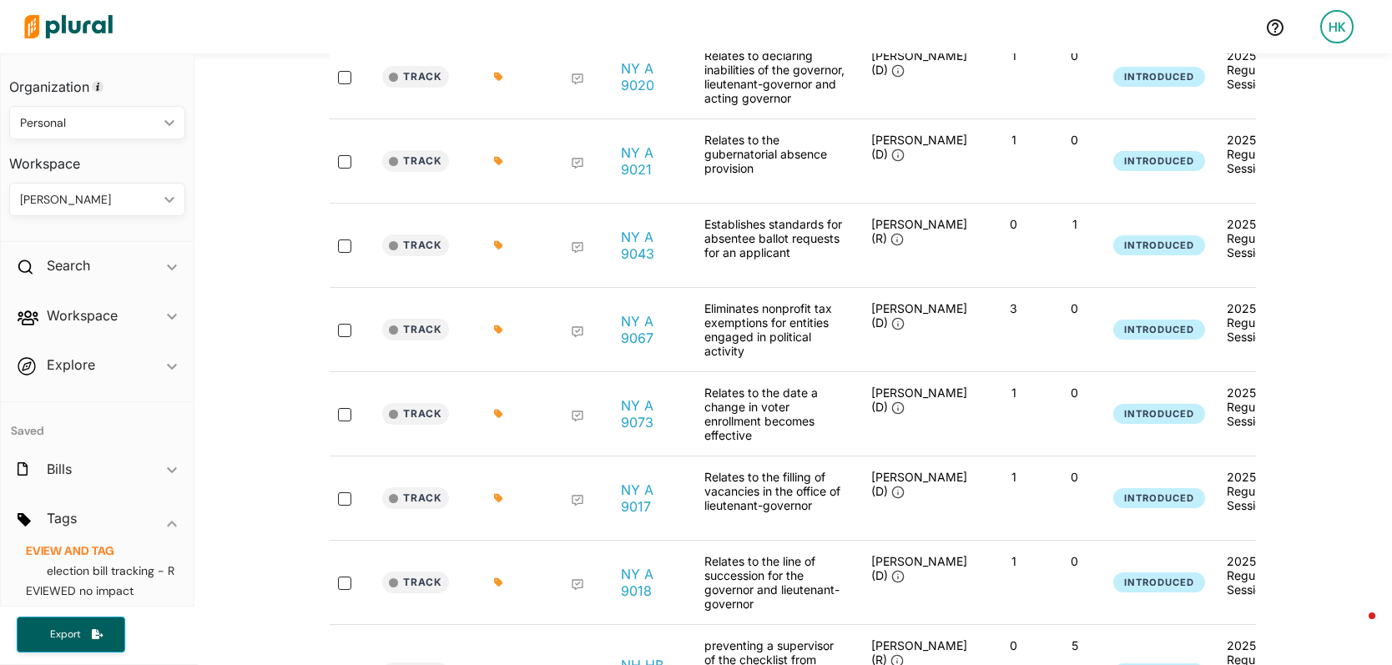
scroll to position [477, 0]
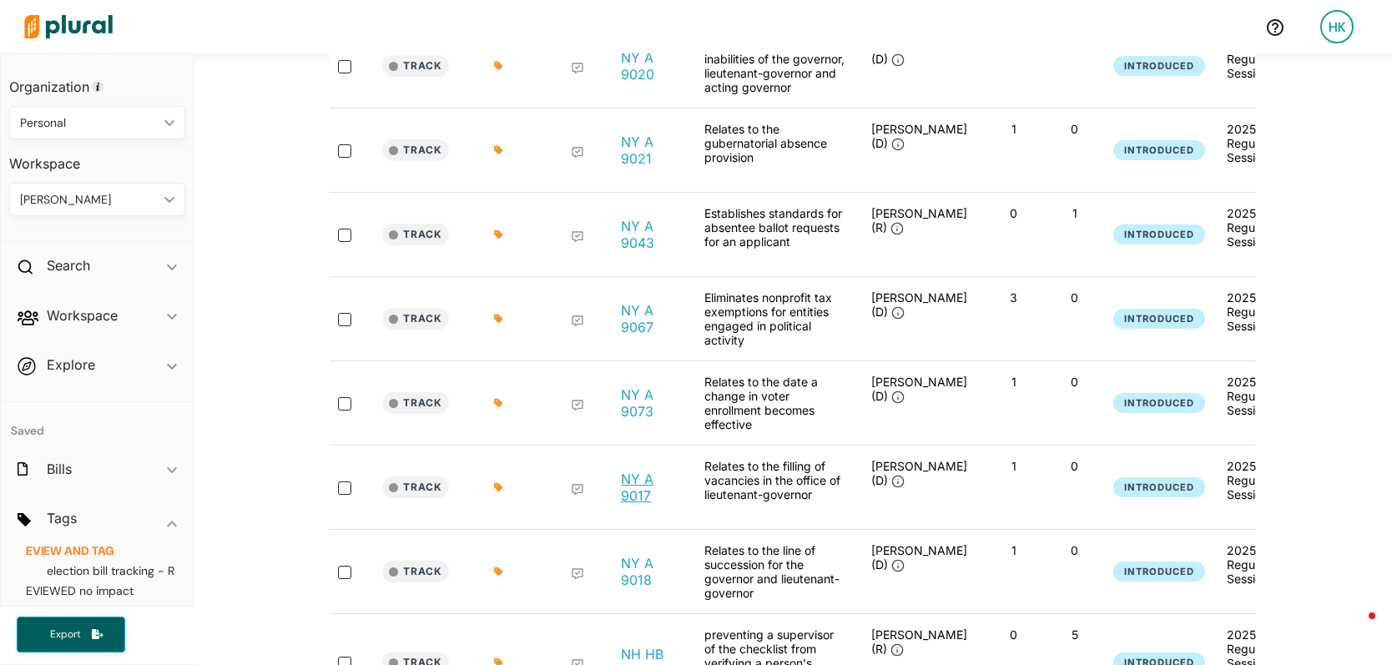
click at [621, 494] on link "NY A 9017" at bounding box center [649, 487] width 57 height 33
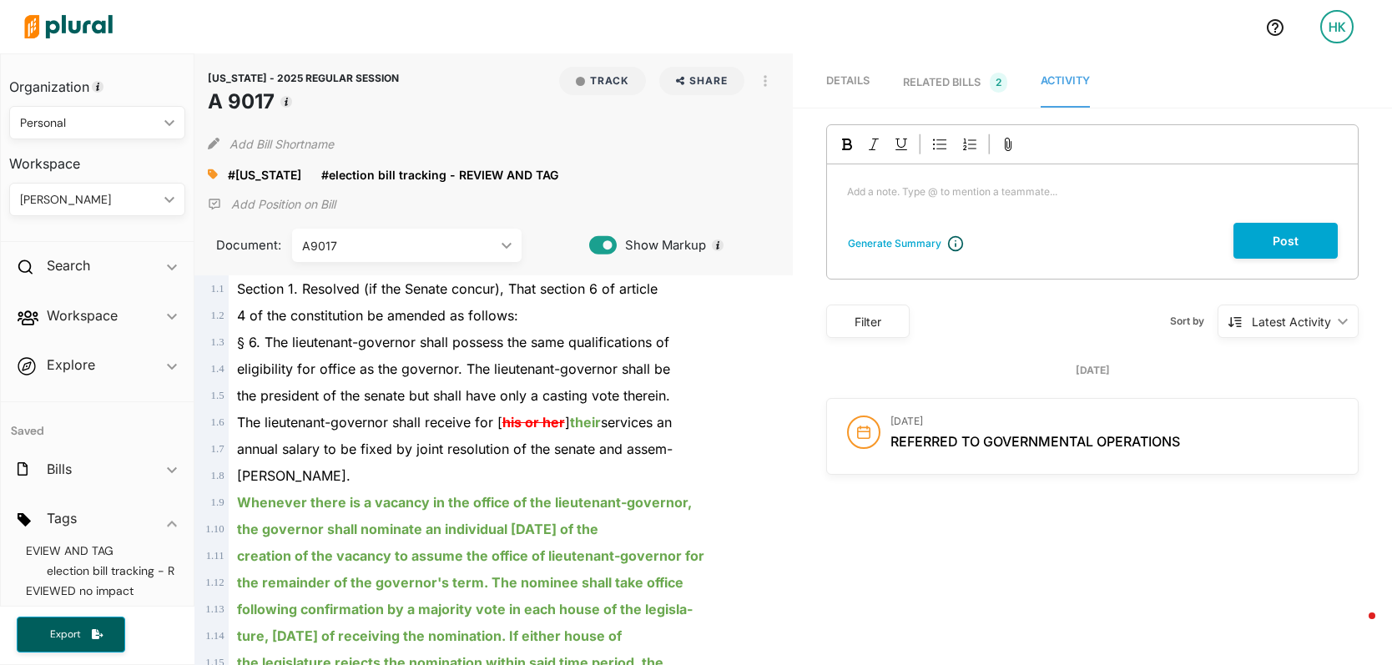
click at [942, 82] on div "RELATED BILLS 2" at bounding box center [955, 83] width 104 height 20
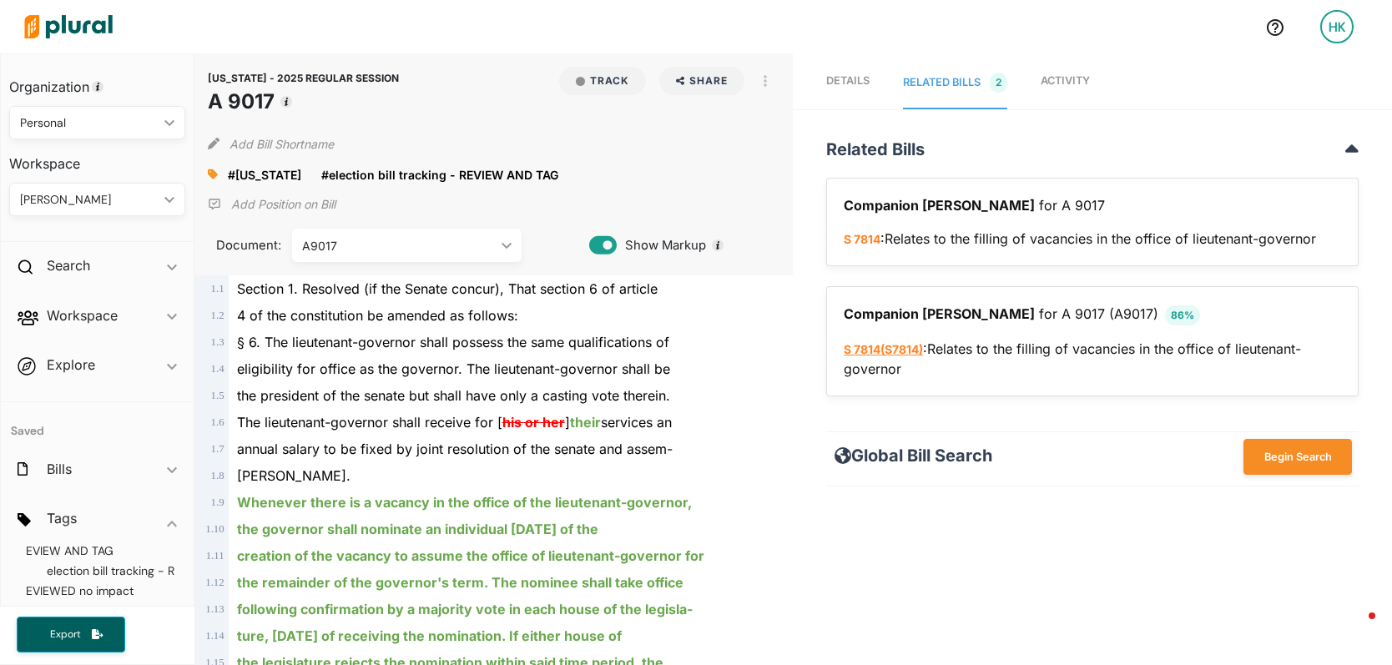
click at [867, 351] on link "S 7814 ( S7814 )" at bounding box center [882, 349] width 79 height 14
click at [559, 174] on polygon at bounding box center [565, 175] width 12 height 12
click at [214, 174] on icon at bounding box center [213, 174] width 10 height 10
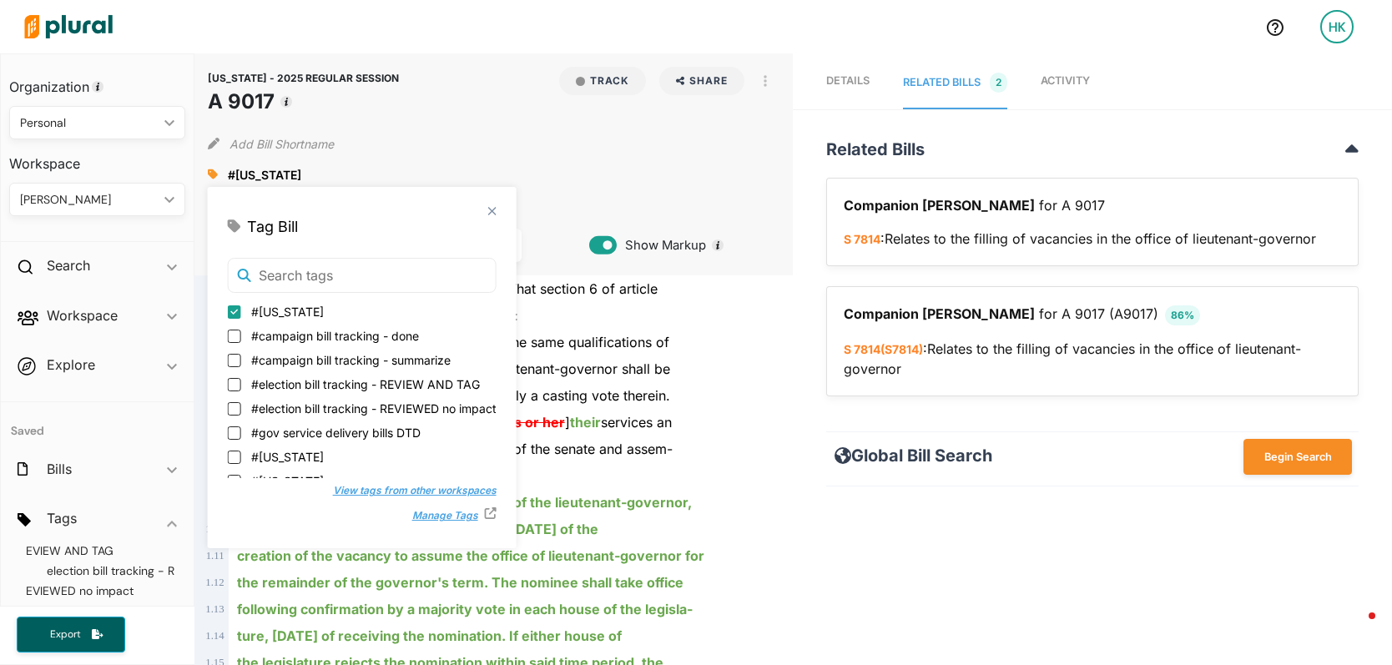
scroll to position [3, 0]
click at [236, 406] on input "#election bill tracking - REVIEWED no impact" at bounding box center [234, 407] width 13 height 13
checkbox input "true"
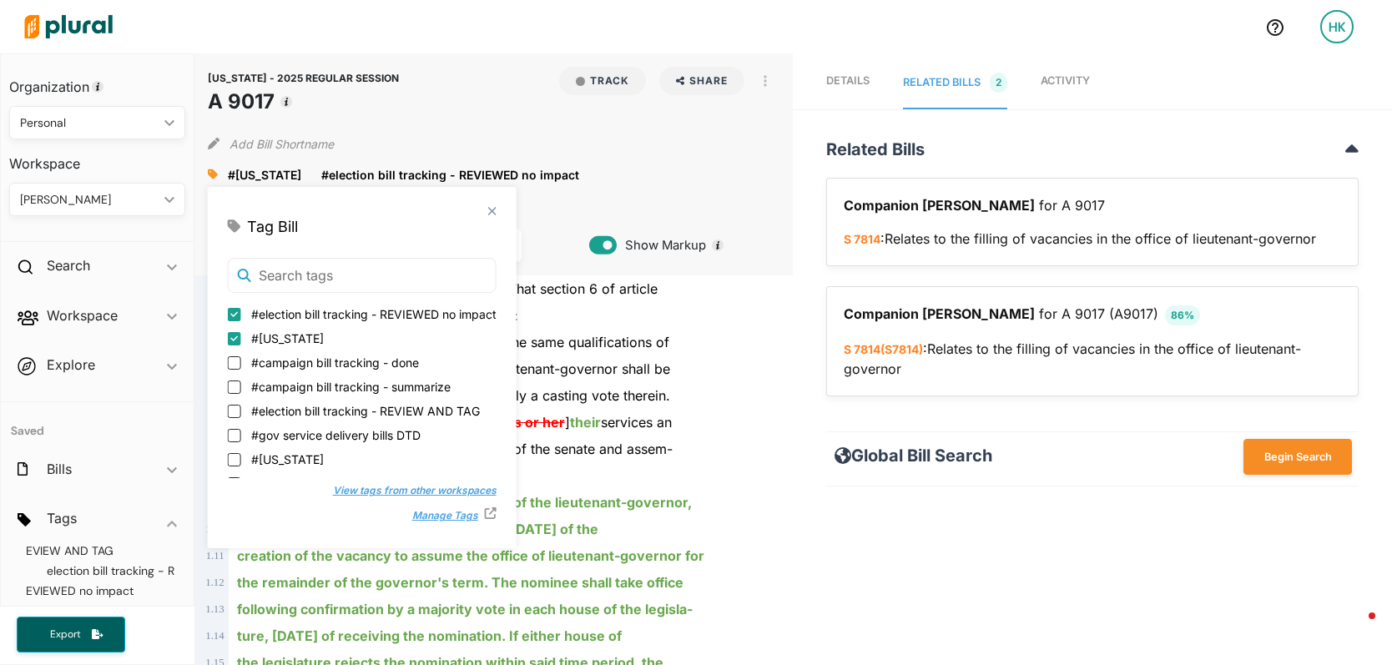
click at [692, 394] on div "the president of the senate but shall have only a casting vote therein." at bounding box center [502, 395] width 546 height 27
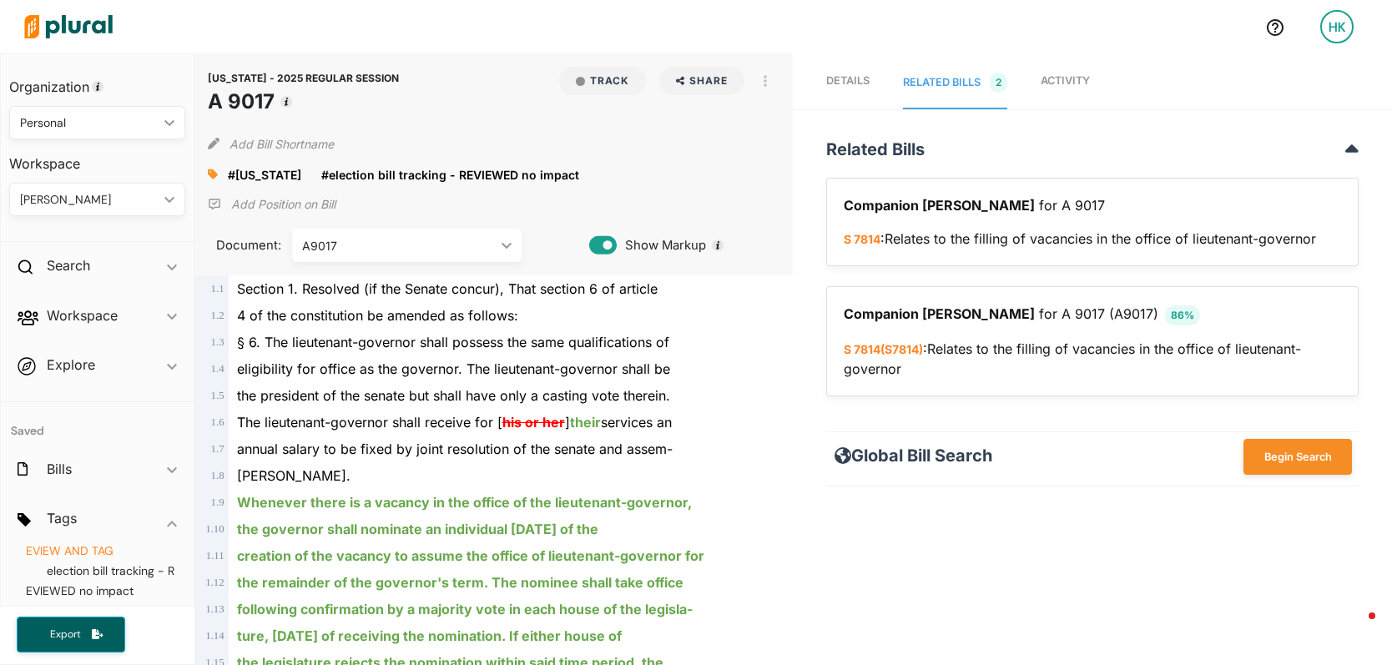
click at [72, 552] on span "election bill tracking - REVIEW AND TAG" at bounding box center [100, 540] width 149 height 35
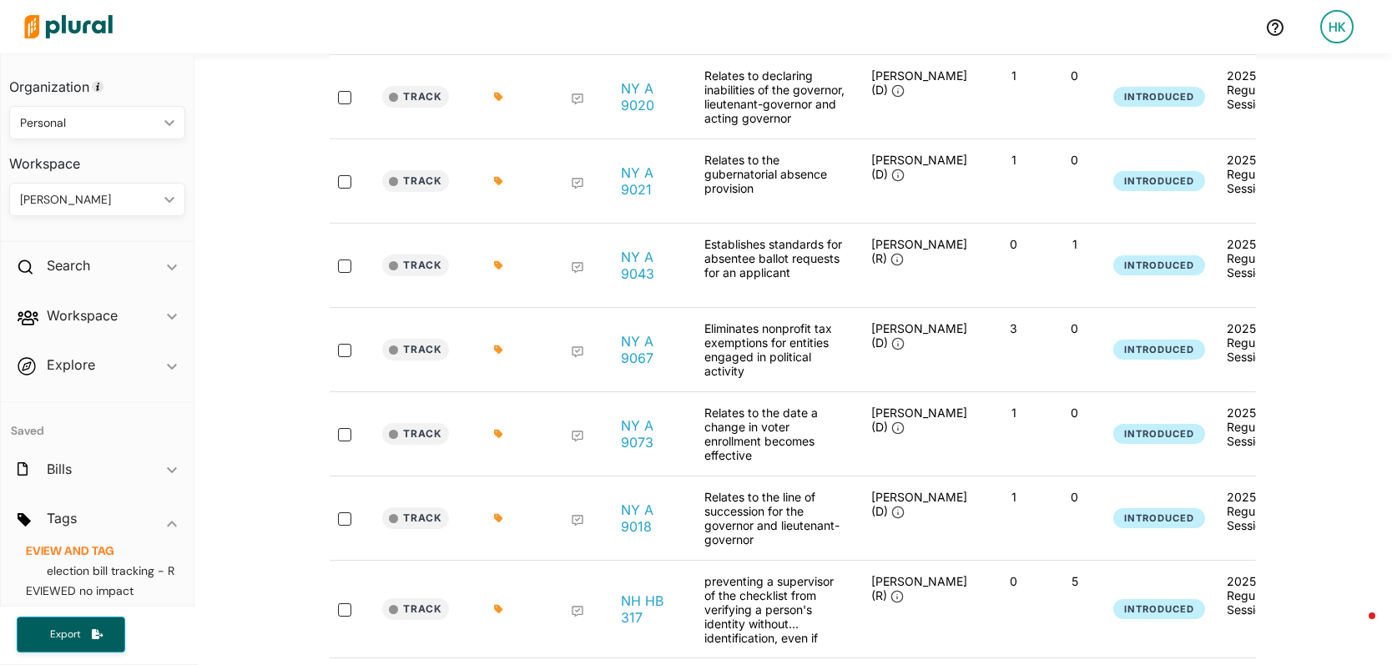
scroll to position [451, 0]
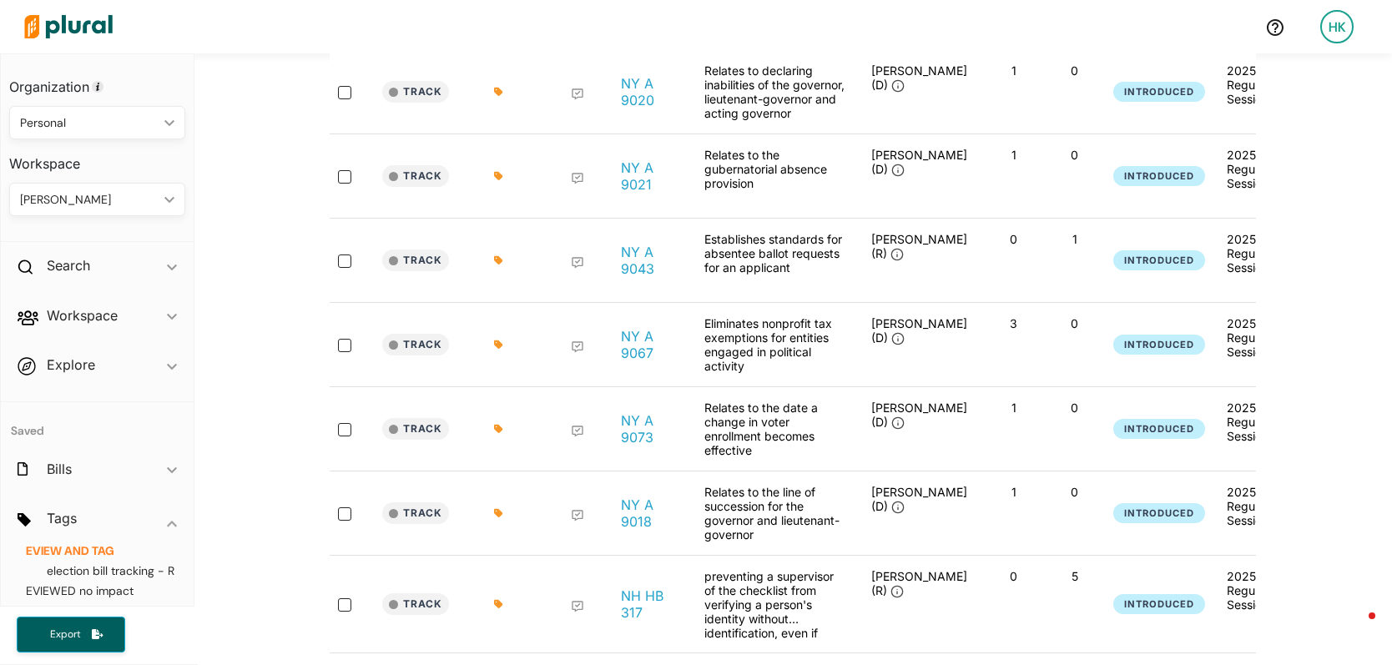
click at [486, 513] on div at bounding box center [502, 513] width 83 height 57
click at [494, 513] on icon at bounding box center [498, 513] width 8 height 8
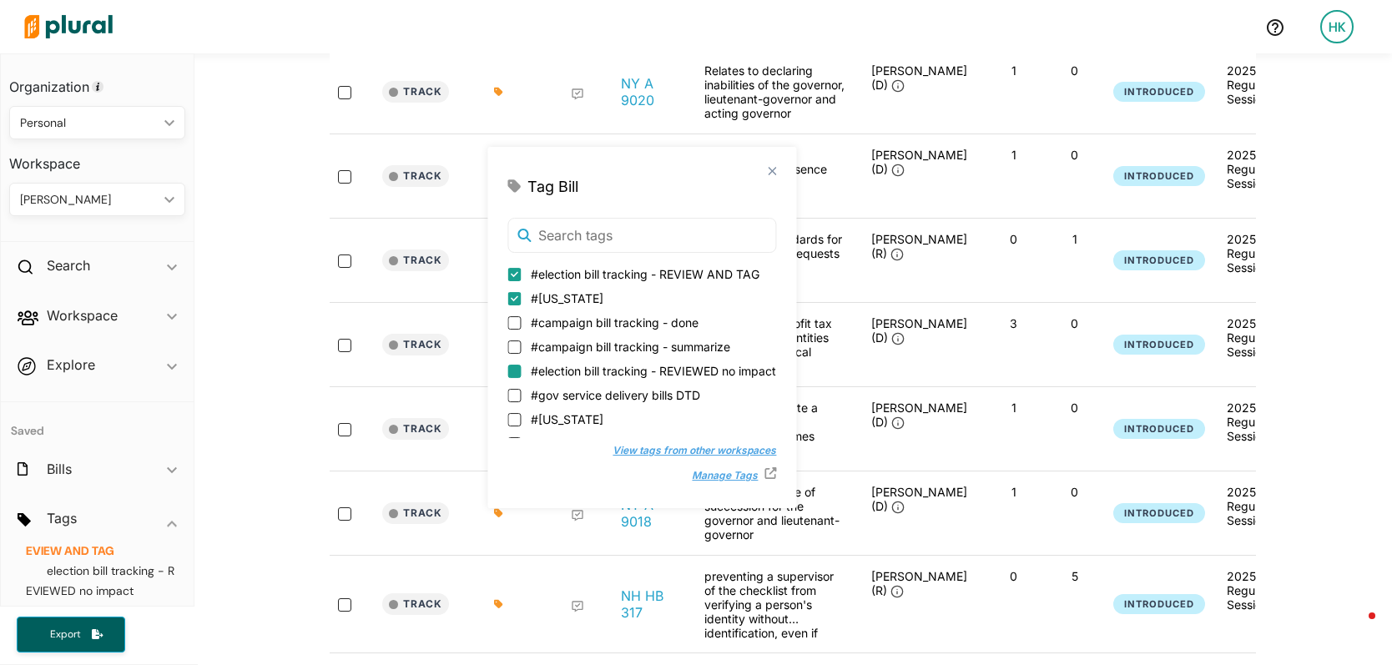
click at [517, 375] on input "#election bill tracking - REVIEWED no impact" at bounding box center [513, 371] width 13 height 13
checkbox input "true"
click at [516, 270] on input "#election bill tracking - REVIEW AND TAG" at bounding box center [513, 274] width 13 height 13
checkbox input "false"
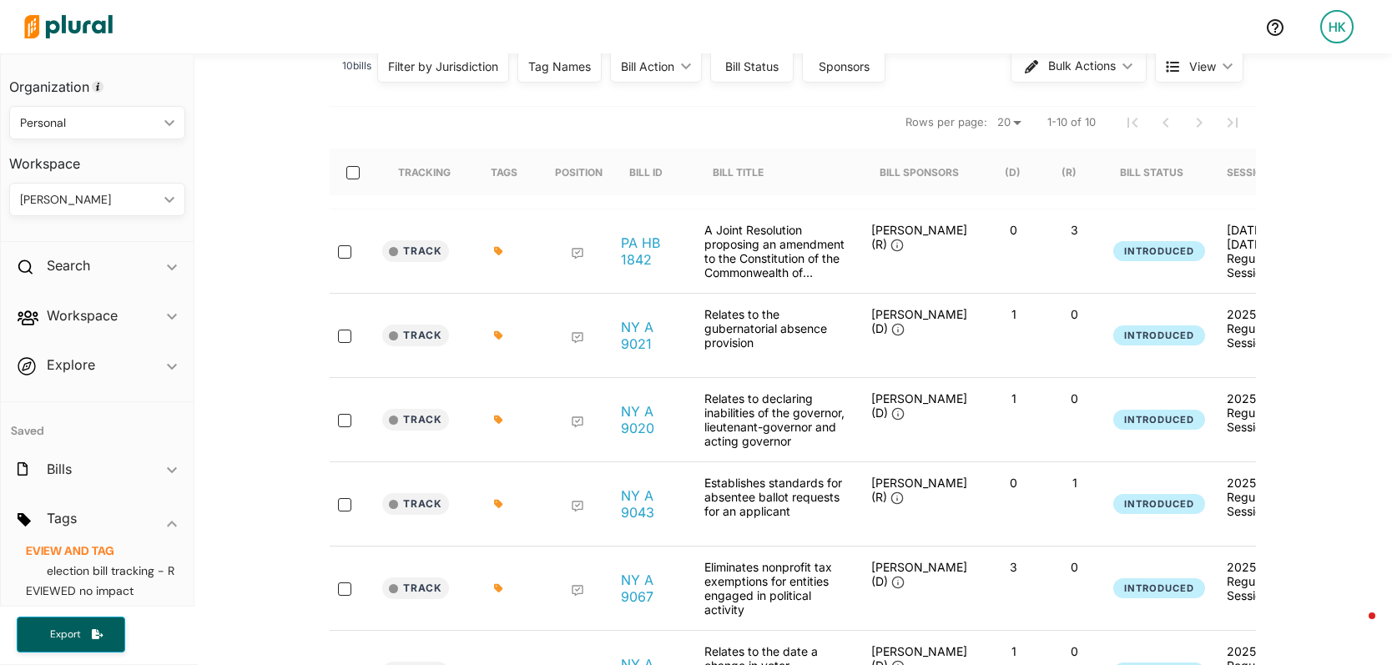
scroll to position [210, 0]
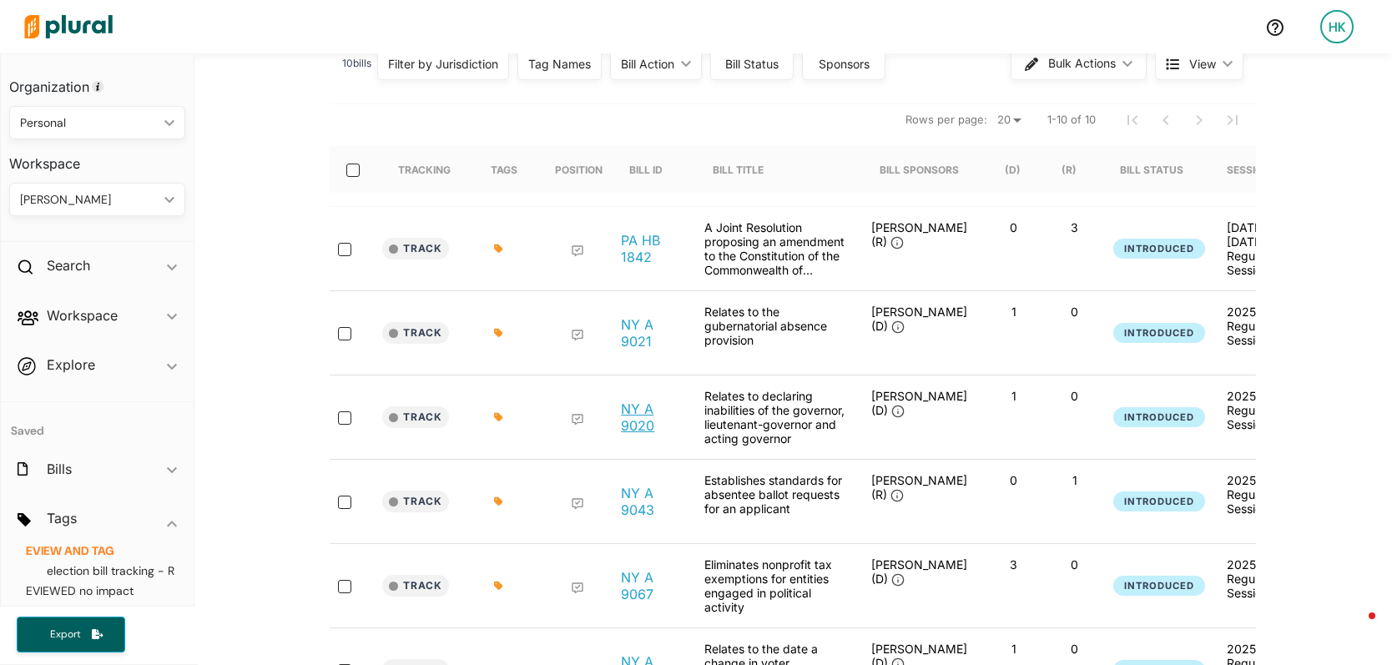
click at [637, 427] on link "NY A 9020" at bounding box center [649, 416] width 57 height 33
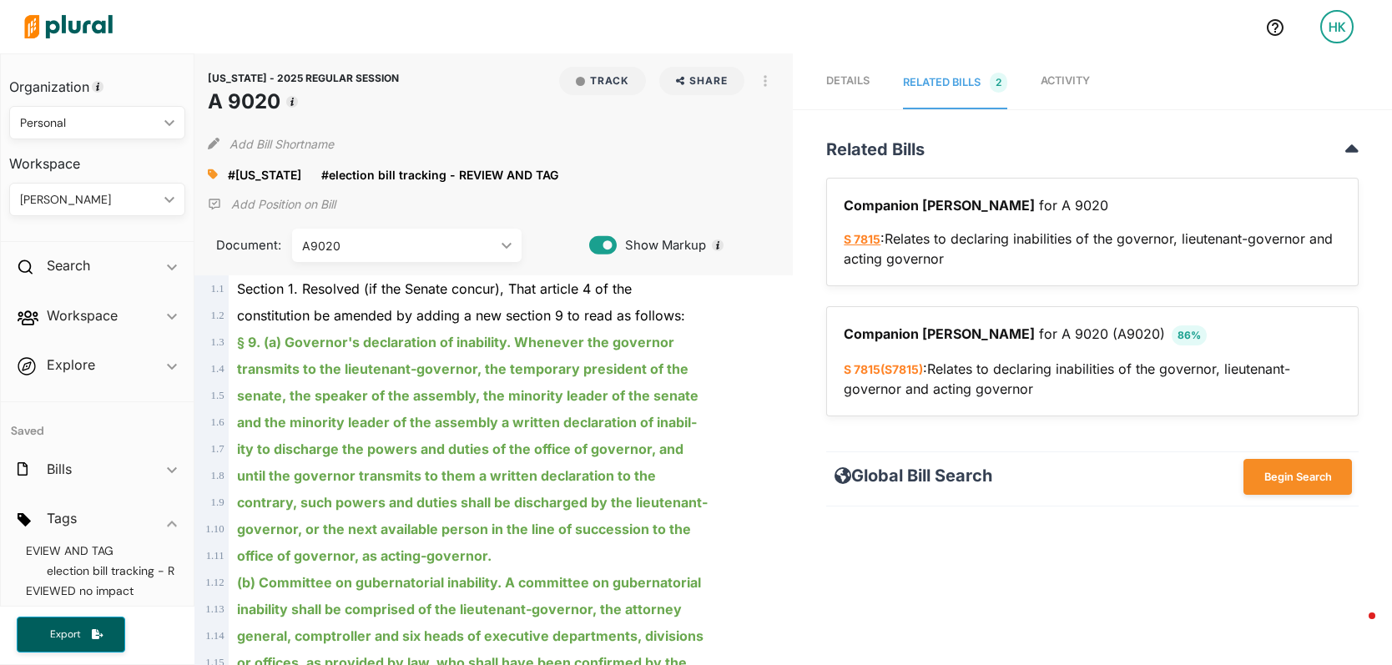
click at [856, 245] on link "S 7815" at bounding box center [861, 239] width 37 height 14
click at [212, 173] on icon at bounding box center [213, 174] width 10 height 10
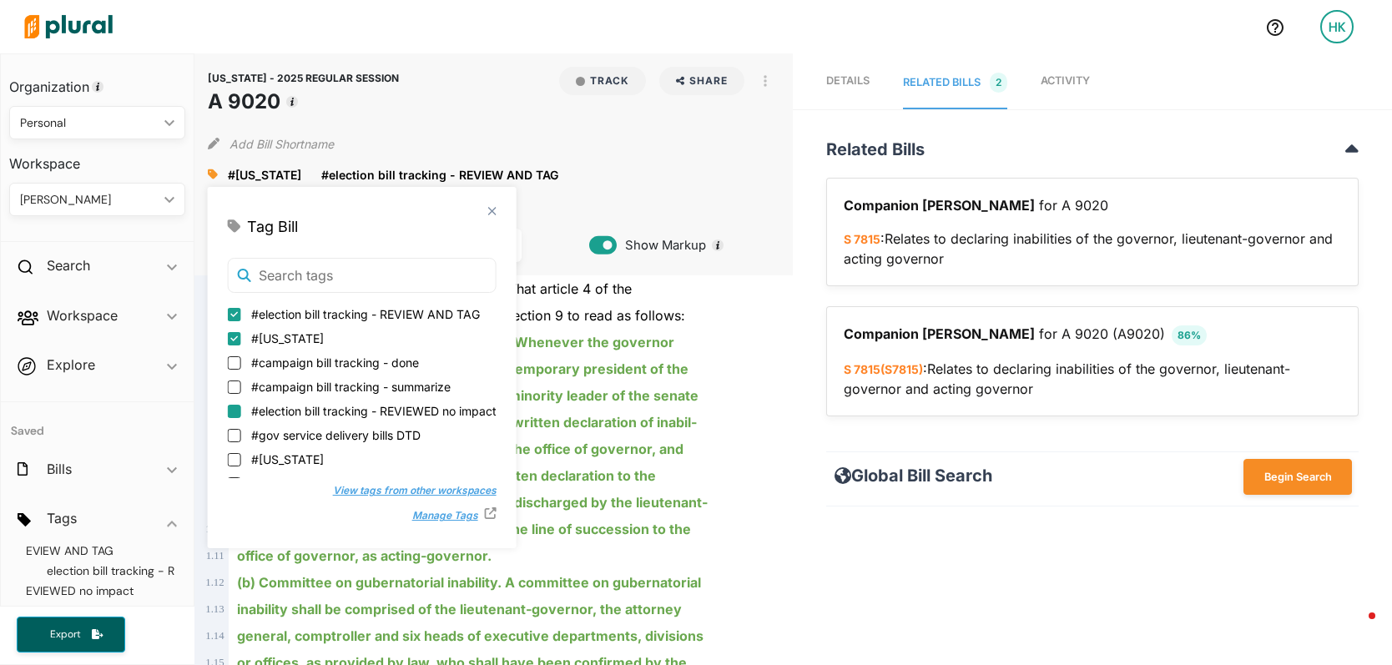
click at [229, 410] on input "#election bill tracking - REVIEWED no impact" at bounding box center [234, 411] width 13 height 13
checkbox input "true"
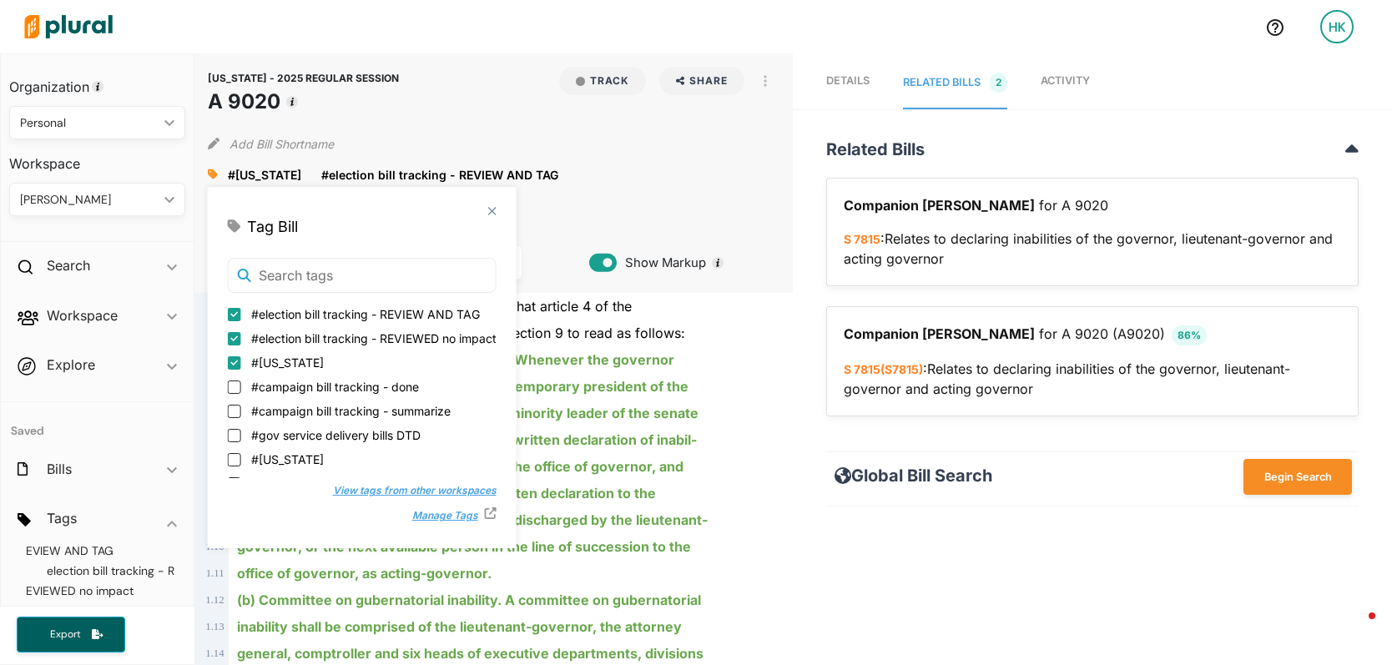
click at [232, 312] on input "#election bill tracking - REVIEW AND TAG" at bounding box center [234, 314] width 13 height 13
checkbox input "false"
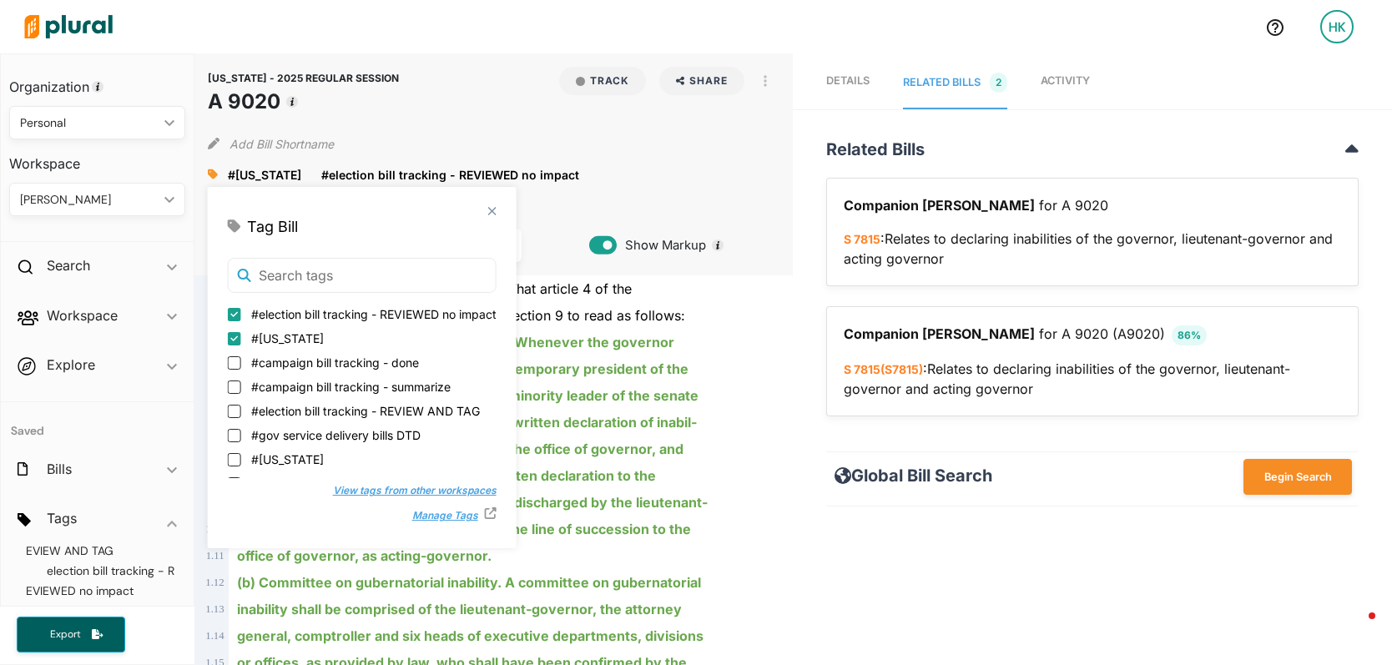
click at [634, 417] on ins "and the minority leader of the assembly a written declaration of inabil-" at bounding box center [467, 422] width 460 height 17
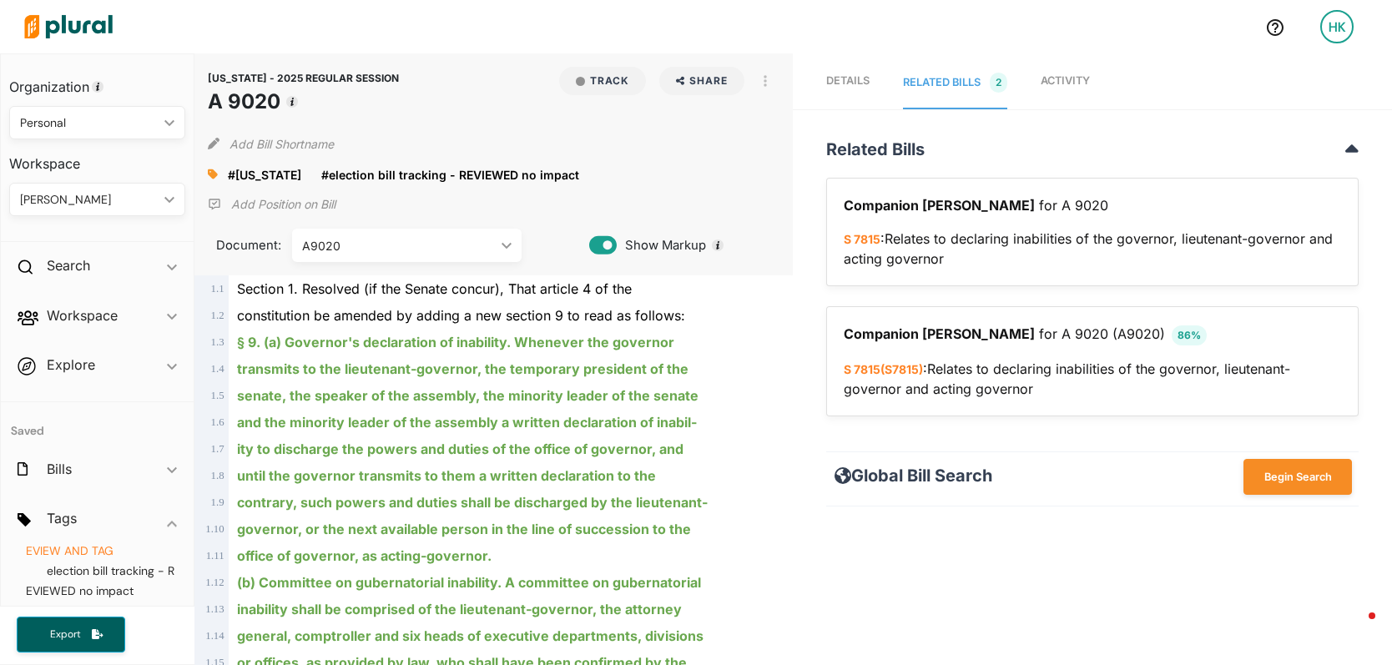
click at [88, 544] on span "election bill tracking - REVIEW AND TAG" at bounding box center [100, 540] width 149 height 35
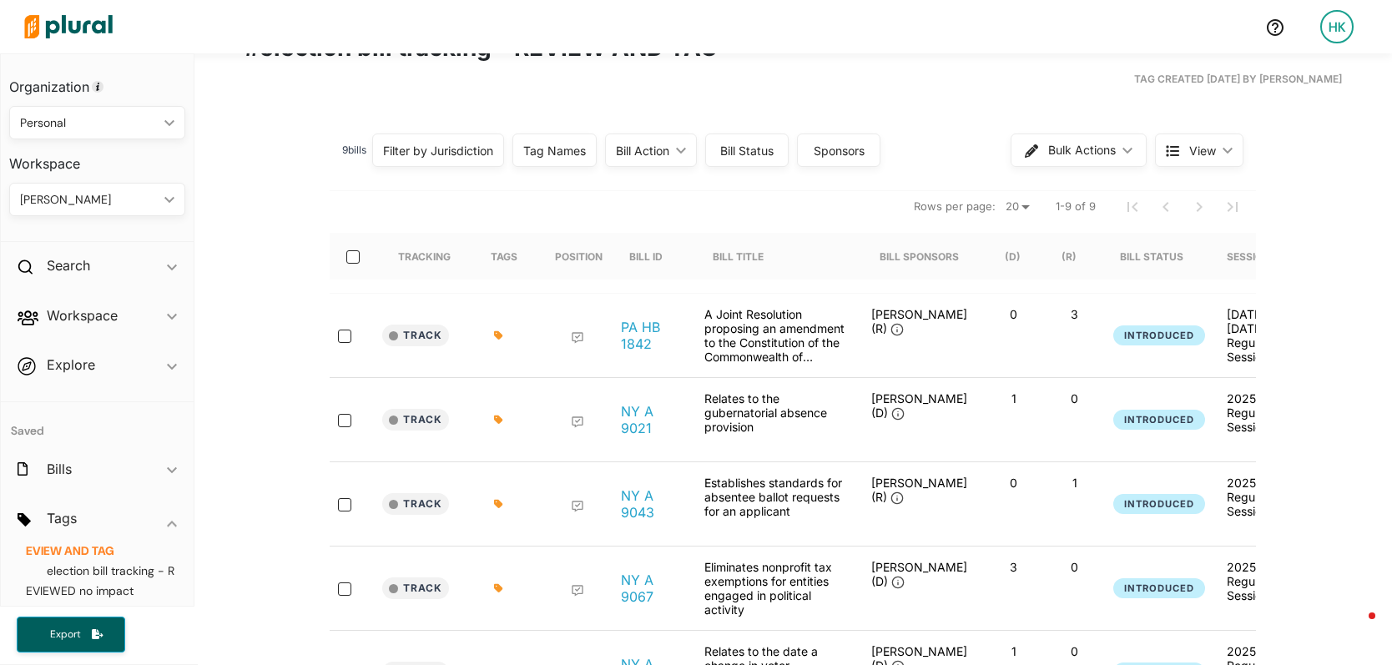
scroll to position [127, 0]
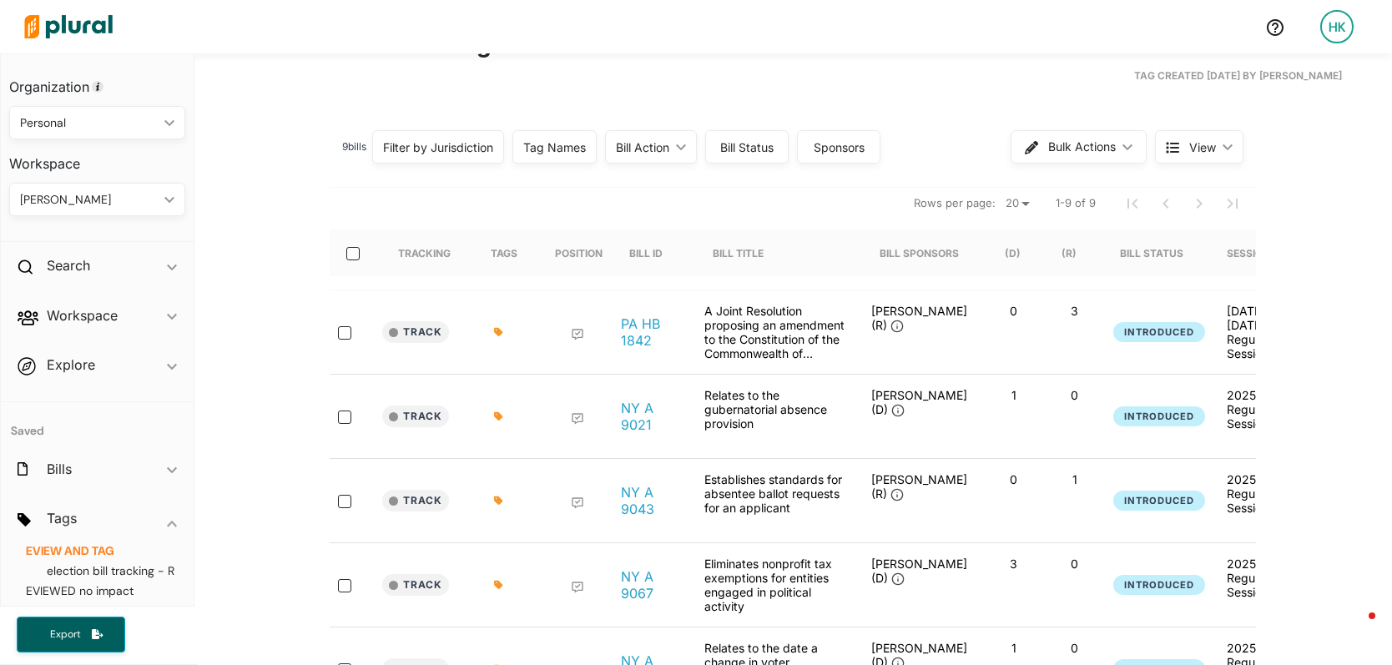
click at [494, 412] on icon at bounding box center [498, 416] width 8 height 8
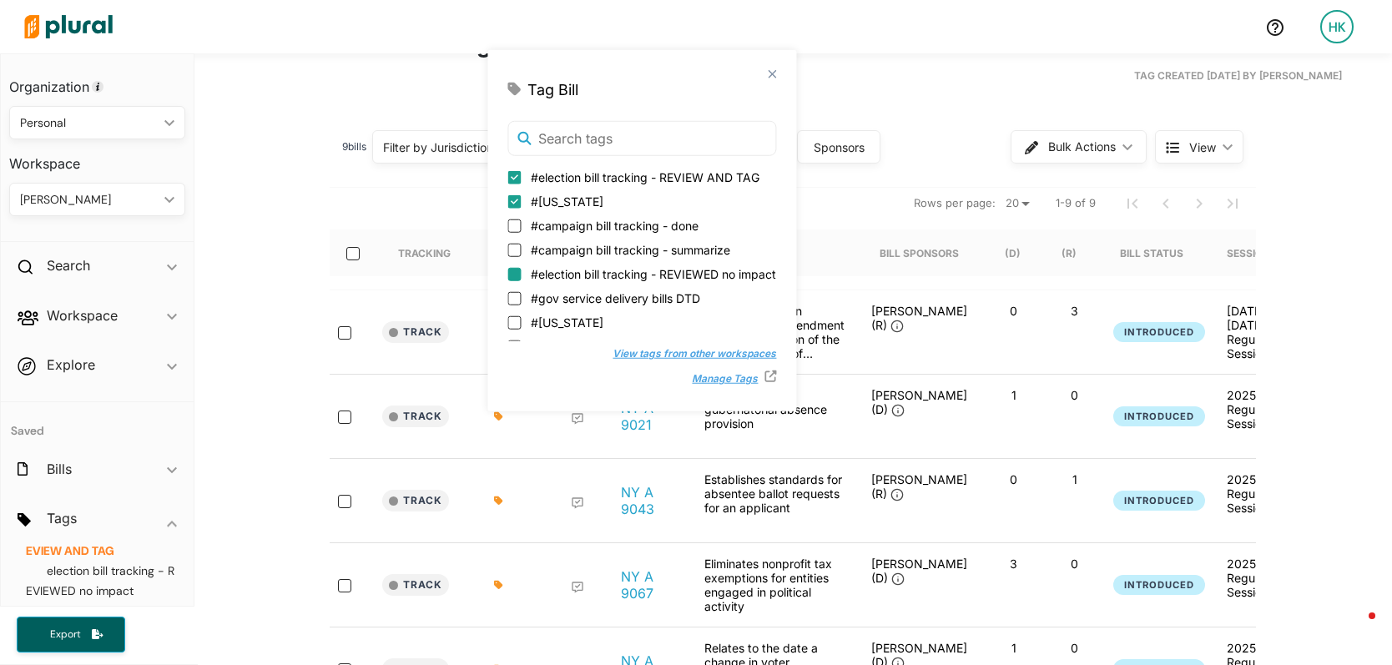
click at [515, 274] on input "#election bill tracking - REVIEWED no impact" at bounding box center [513, 273] width 13 height 13
checkbox input "true"
click at [511, 179] on input "#election bill tracking - REVIEW AND TAG" at bounding box center [513, 176] width 13 height 13
checkbox input "false"
click at [1009, 81] on div "Tag Created 04/23/25 by Holly Kuhn" at bounding box center [792, 76] width 1097 height 28
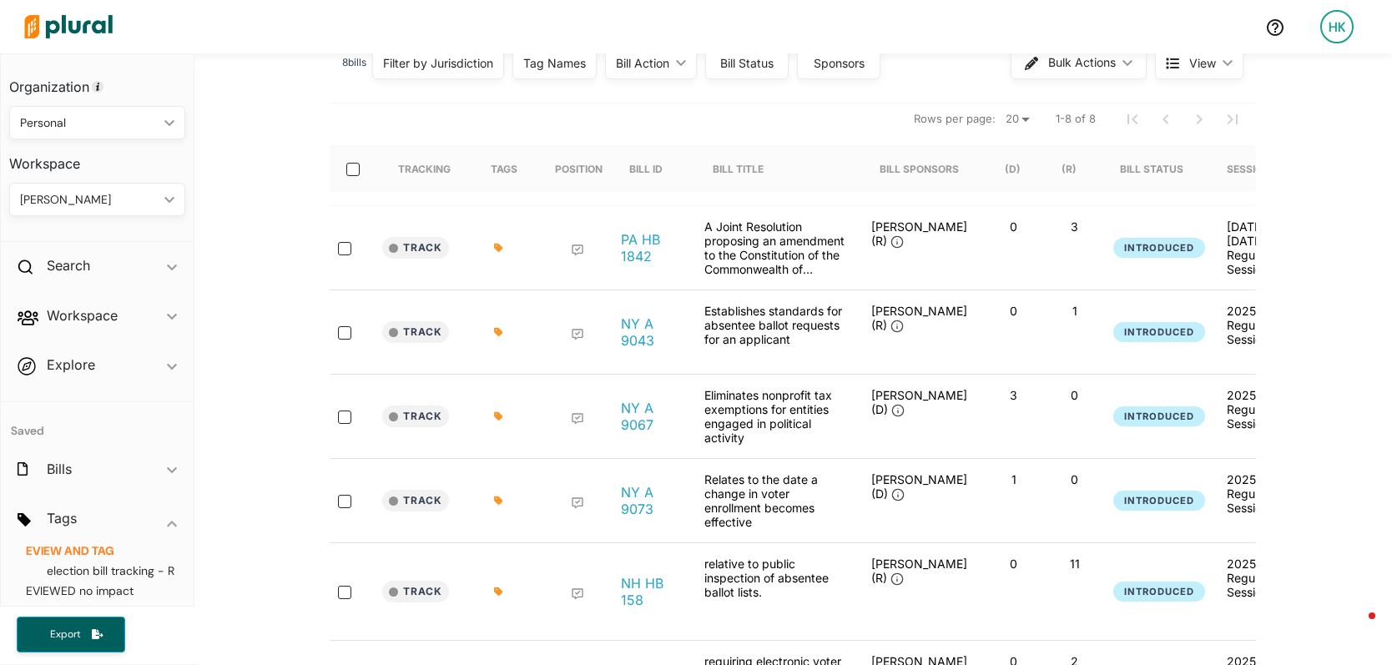
scroll to position [218, 0]
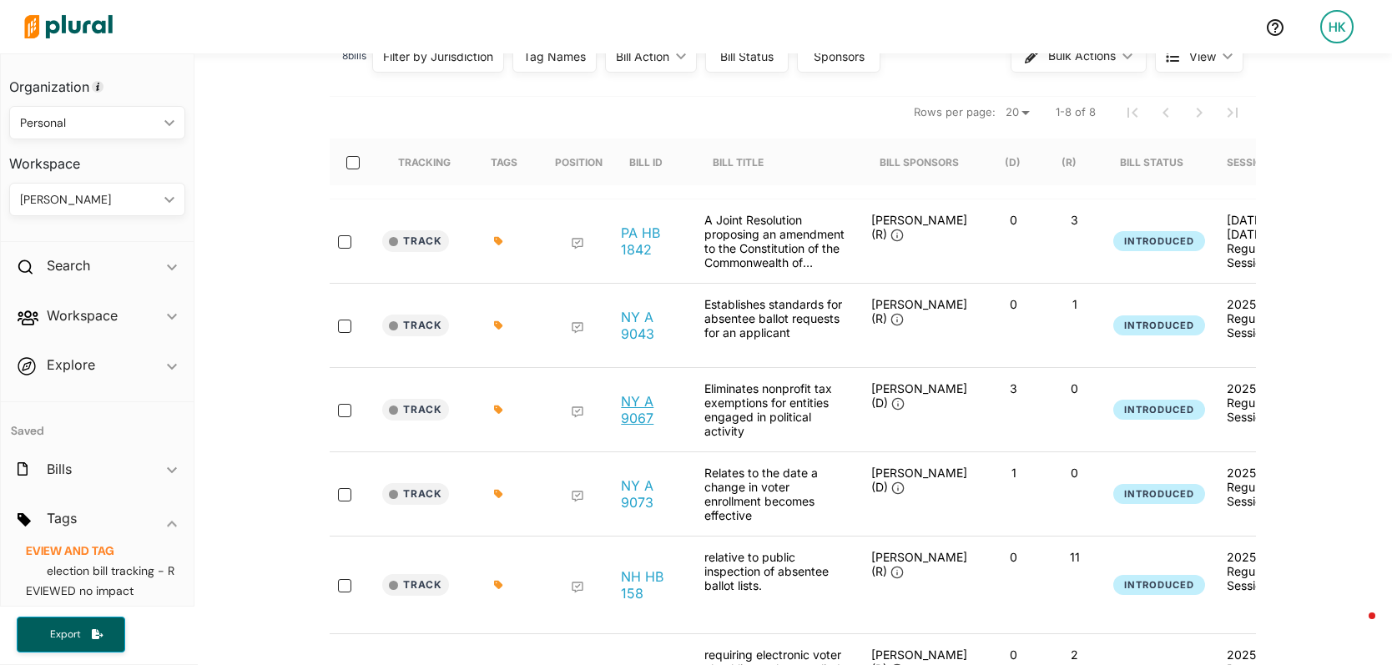
click at [633, 405] on link "NY A 9067" at bounding box center [649, 409] width 57 height 33
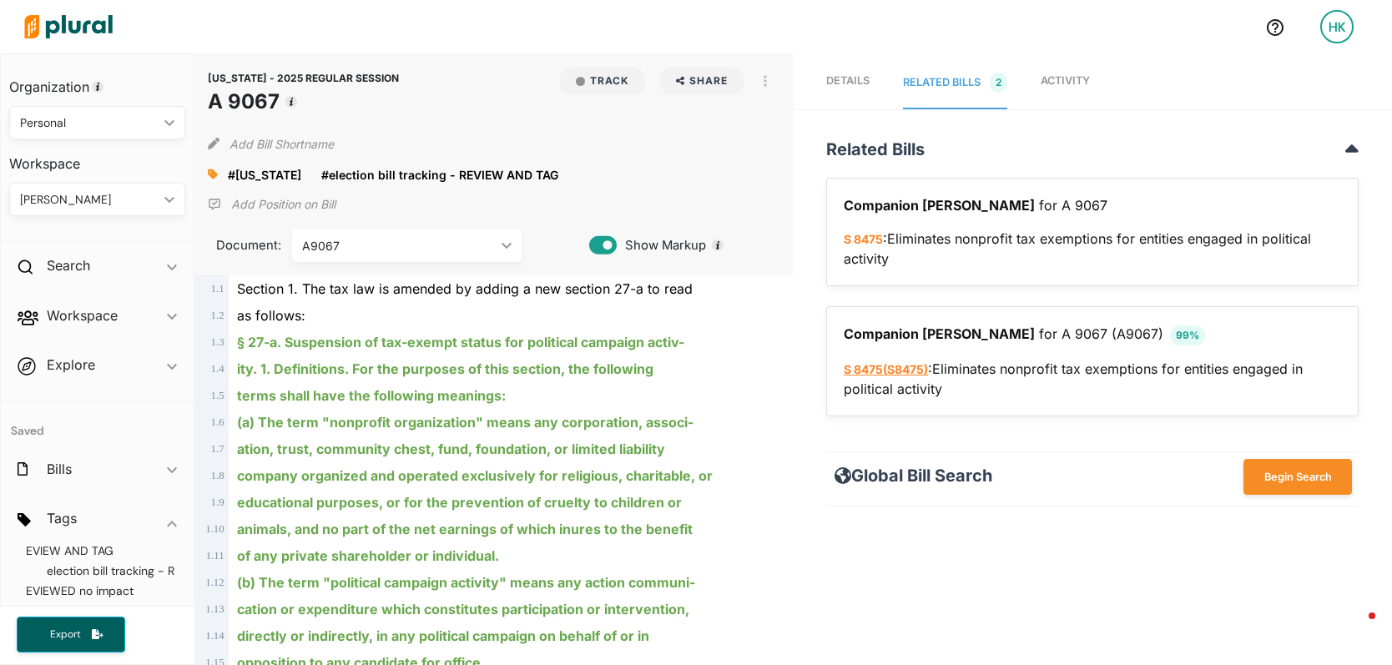
click at [883, 365] on span "( S8475 )" at bounding box center [905, 369] width 45 height 14
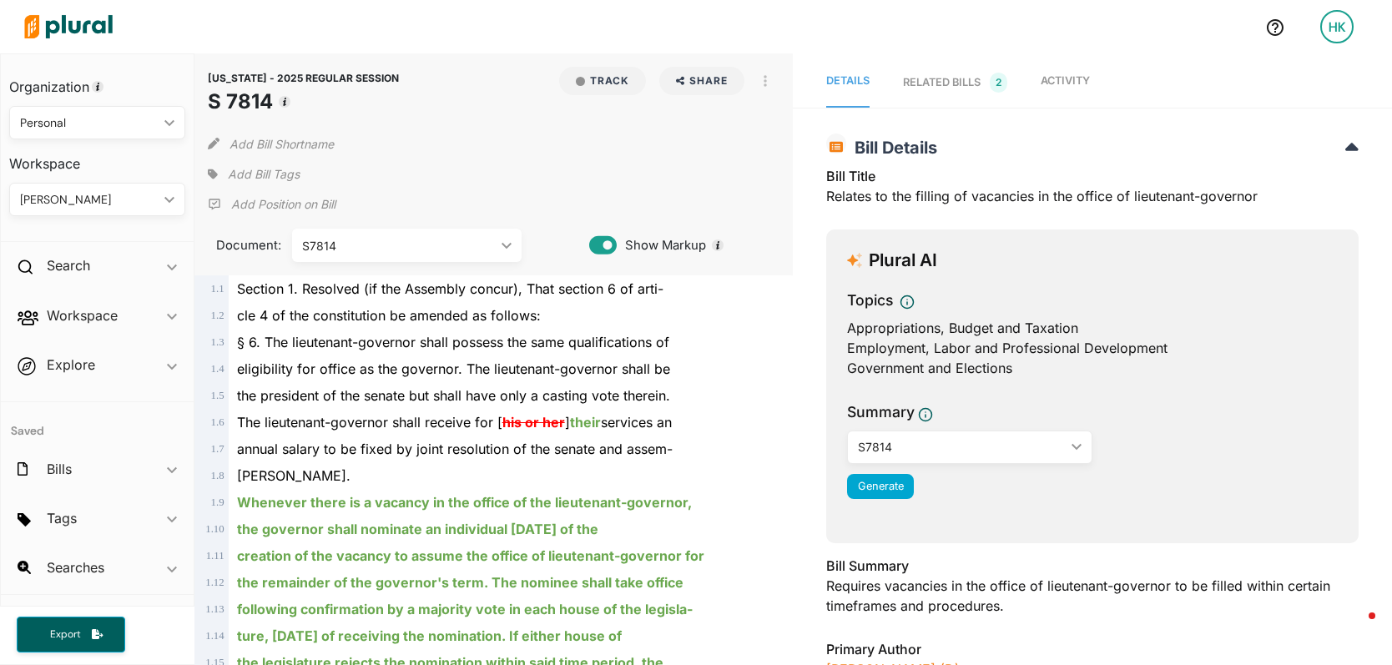
click at [1093, 79] on nav "Details RELATED BILLS 2 Activity" at bounding box center [1092, 80] width 599 height 54
click at [1088, 80] on nav "Details RELATED BILLS 2 Activity" at bounding box center [1092, 80] width 599 height 54
click at [1080, 79] on span "Activity" at bounding box center [1064, 80] width 49 height 13
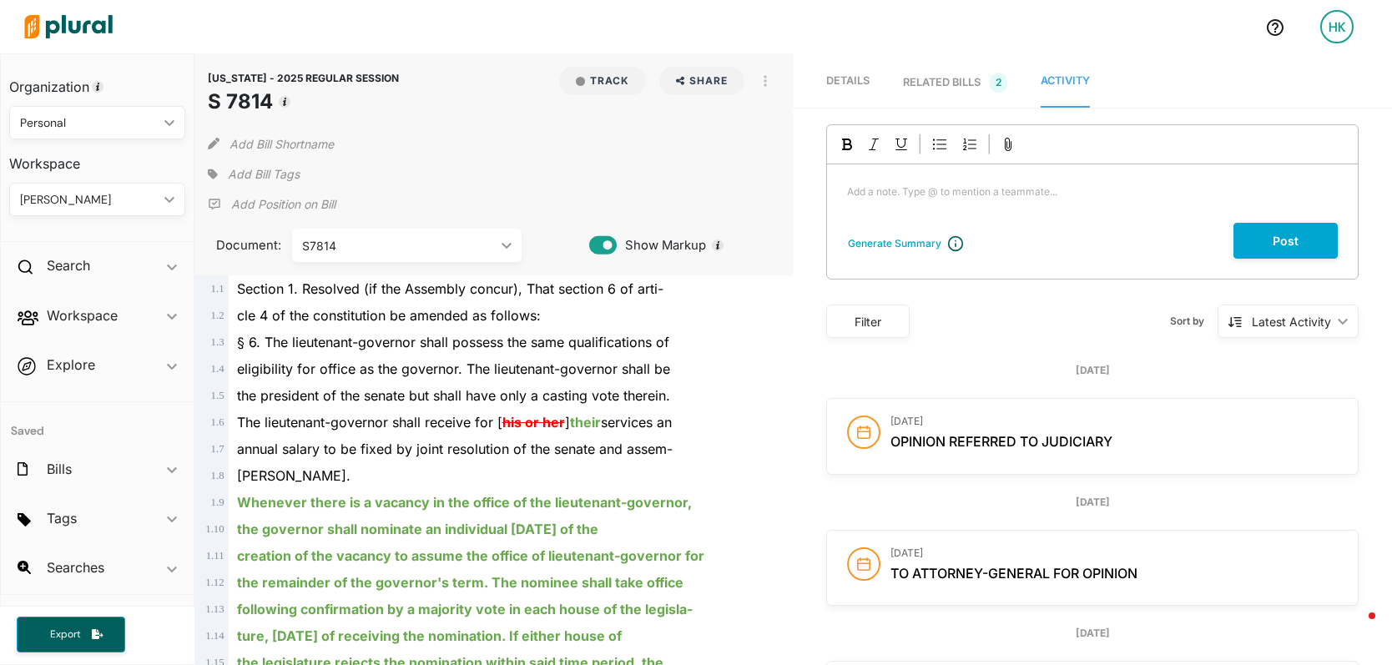
click at [909, 99] on link "RELATED BILLS 2" at bounding box center [955, 83] width 104 height 50
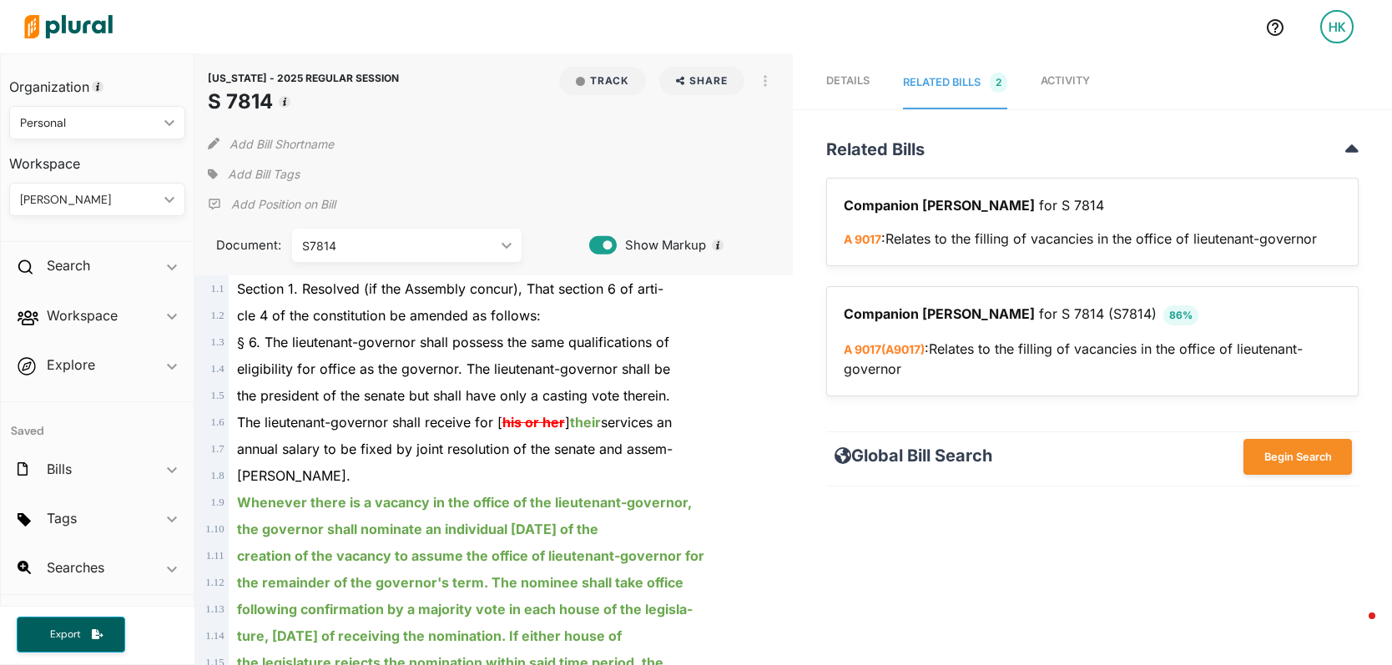
click at [924, 79] on div "RELATED BILLS 2" at bounding box center [955, 83] width 104 height 20
click at [863, 345] on link "A 9017 ( A9017 )" at bounding box center [883, 349] width 81 height 14
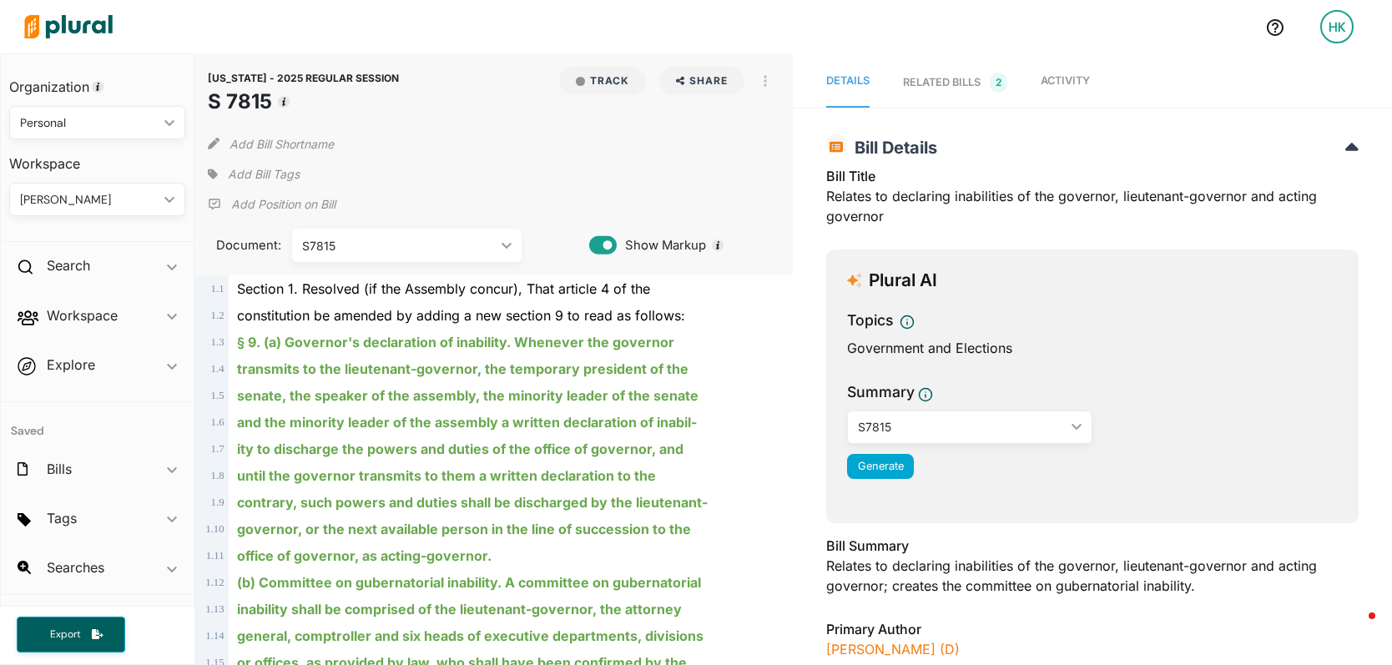
click at [1043, 93] on link "Activity" at bounding box center [1064, 83] width 49 height 50
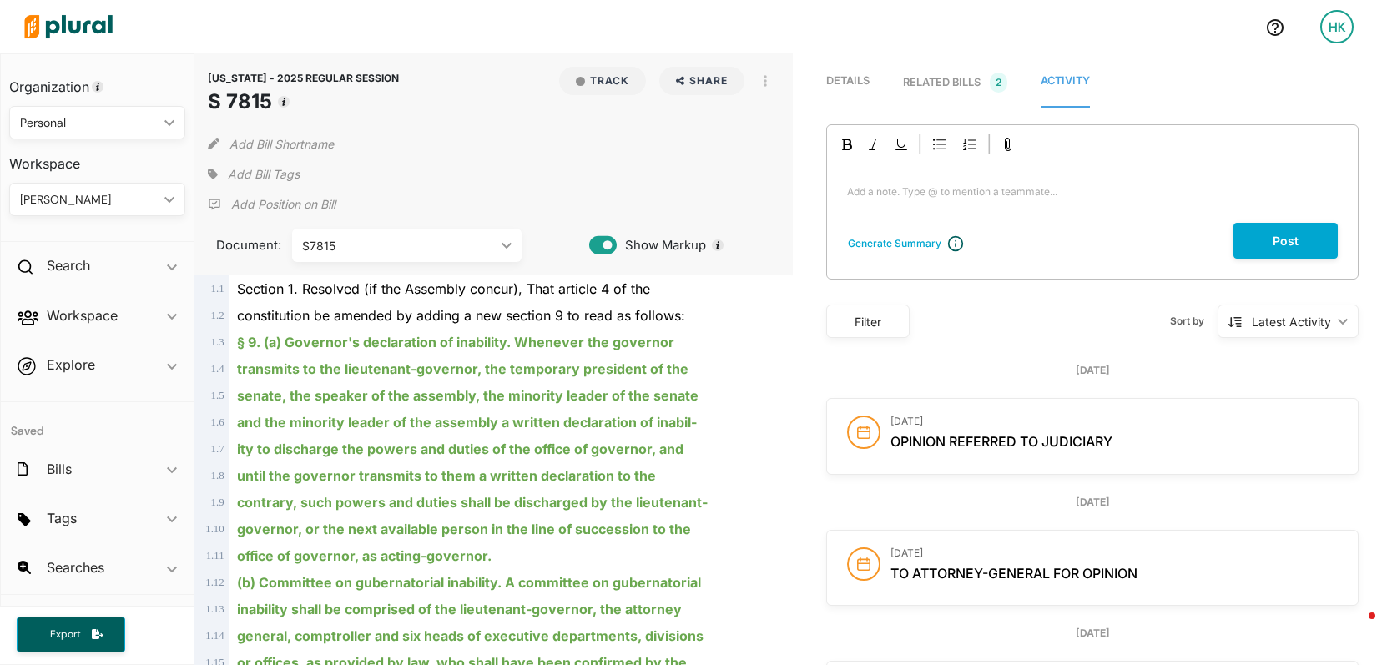
click at [933, 92] on div "RELATED BILLS 2" at bounding box center [955, 83] width 104 height 20
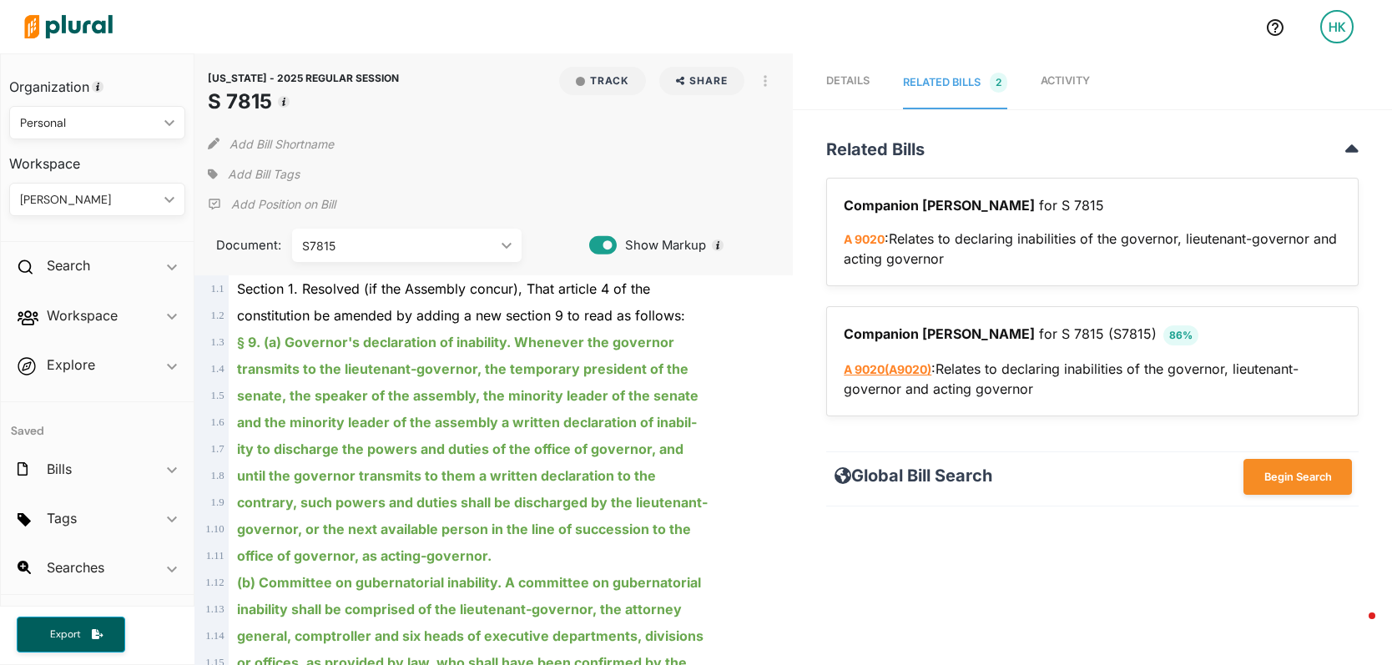
click at [870, 370] on link "A 9020 ( A9020 )" at bounding box center [887, 369] width 88 height 14
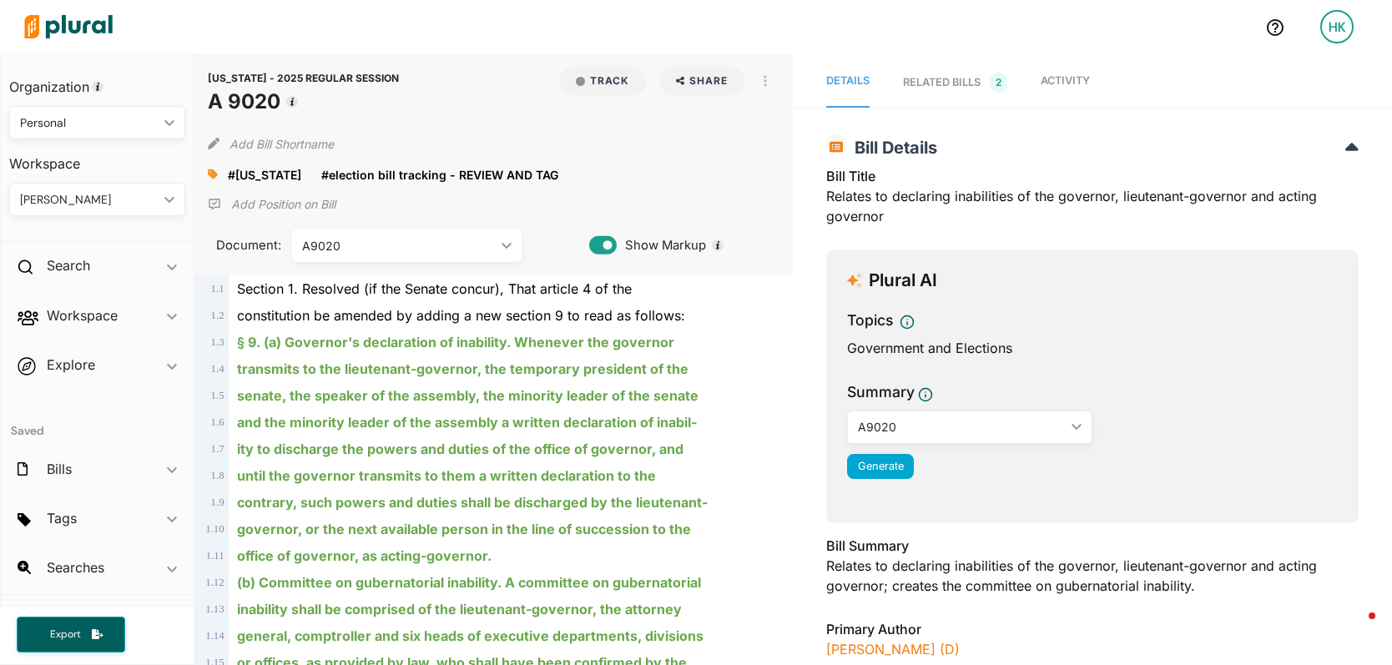
click at [1076, 85] on span "Activity" at bounding box center [1064, 80] width 49 height 13
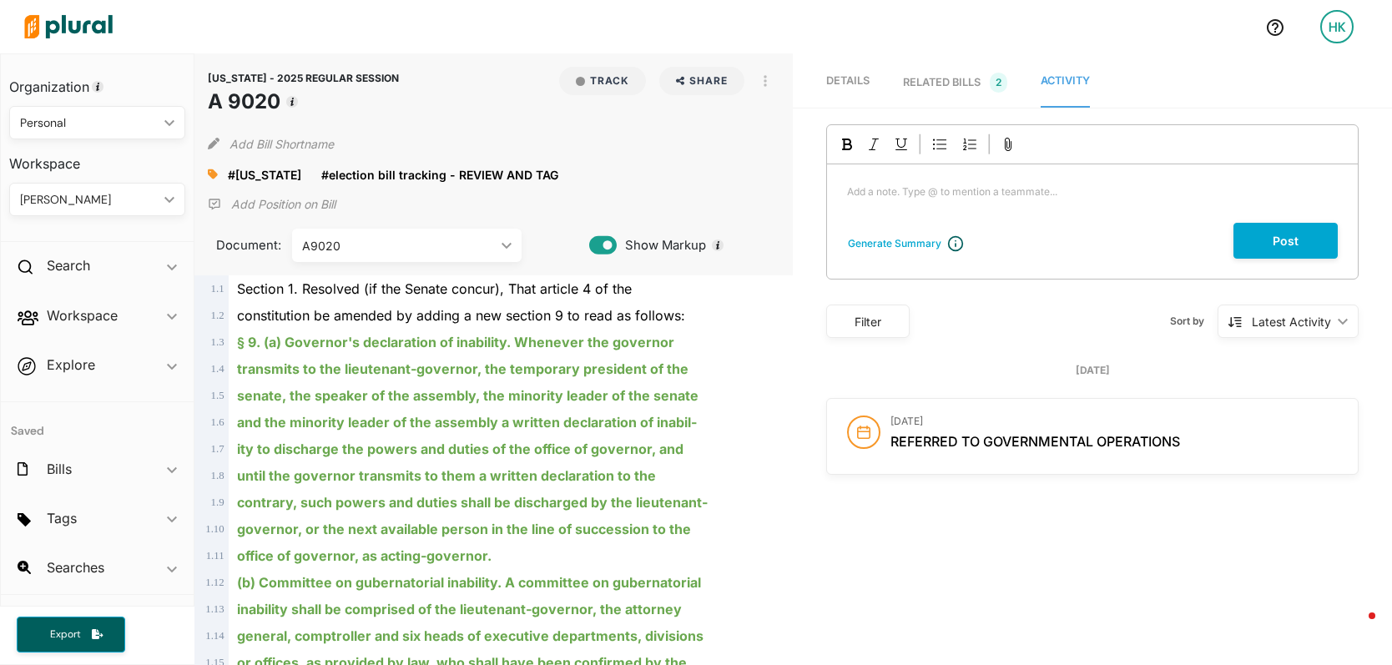
click at [962, 95] on link "RELATED BILLS 2" at bounding box center [955, 83] width 104 height 50
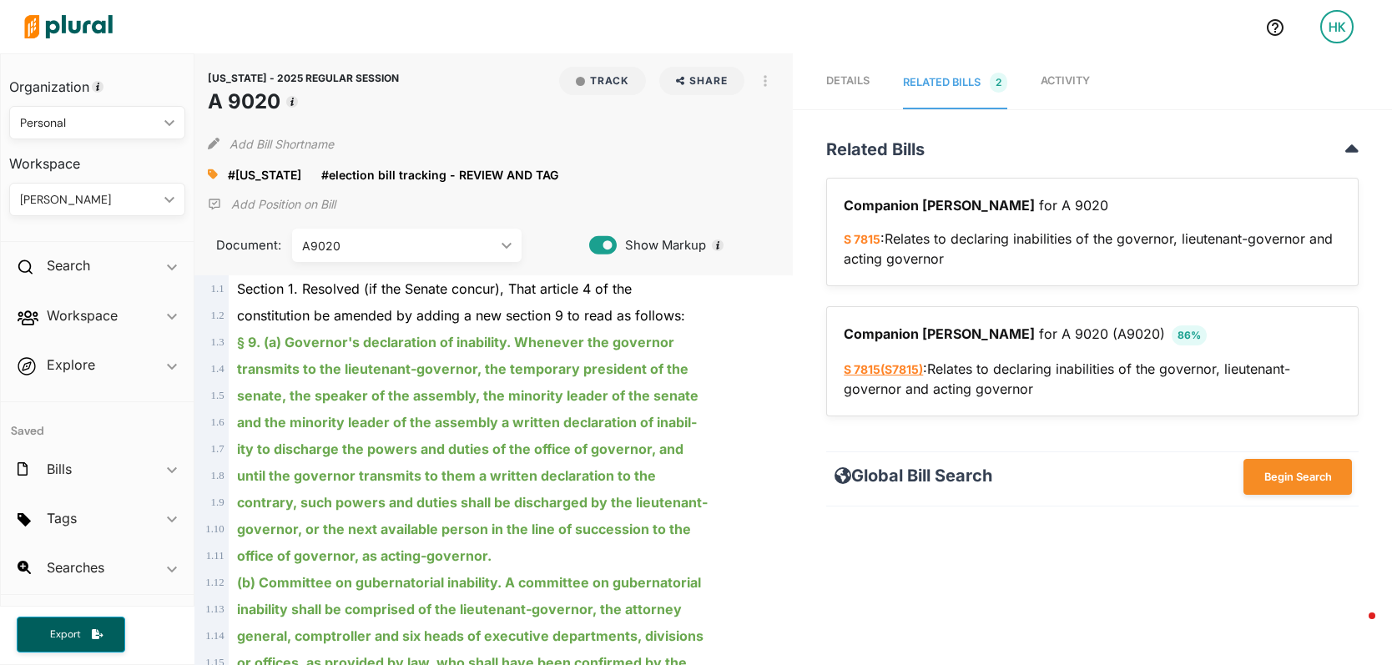
click at [884, 368] on span "( S7815 )" at bounding box center [901, 369] width 43 height 14
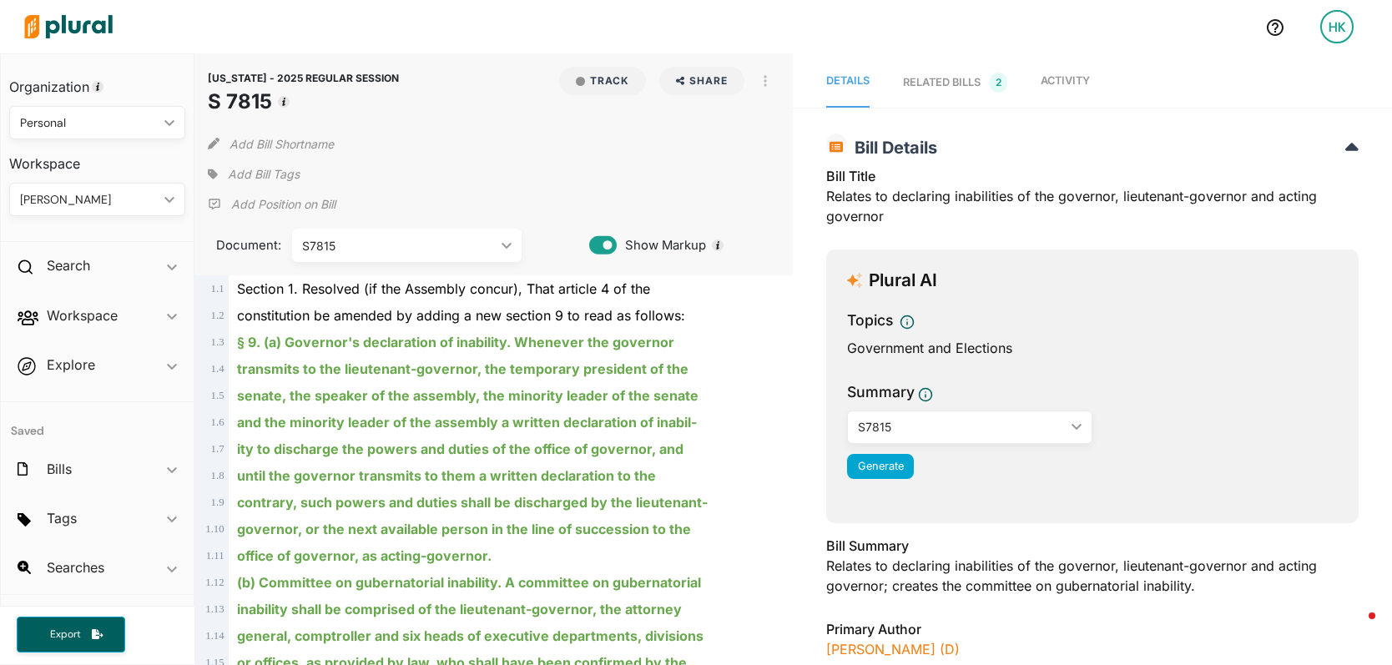
click at [1061, 92] on link "Activity" at bounding box center [1064, 83] width 49 height 50
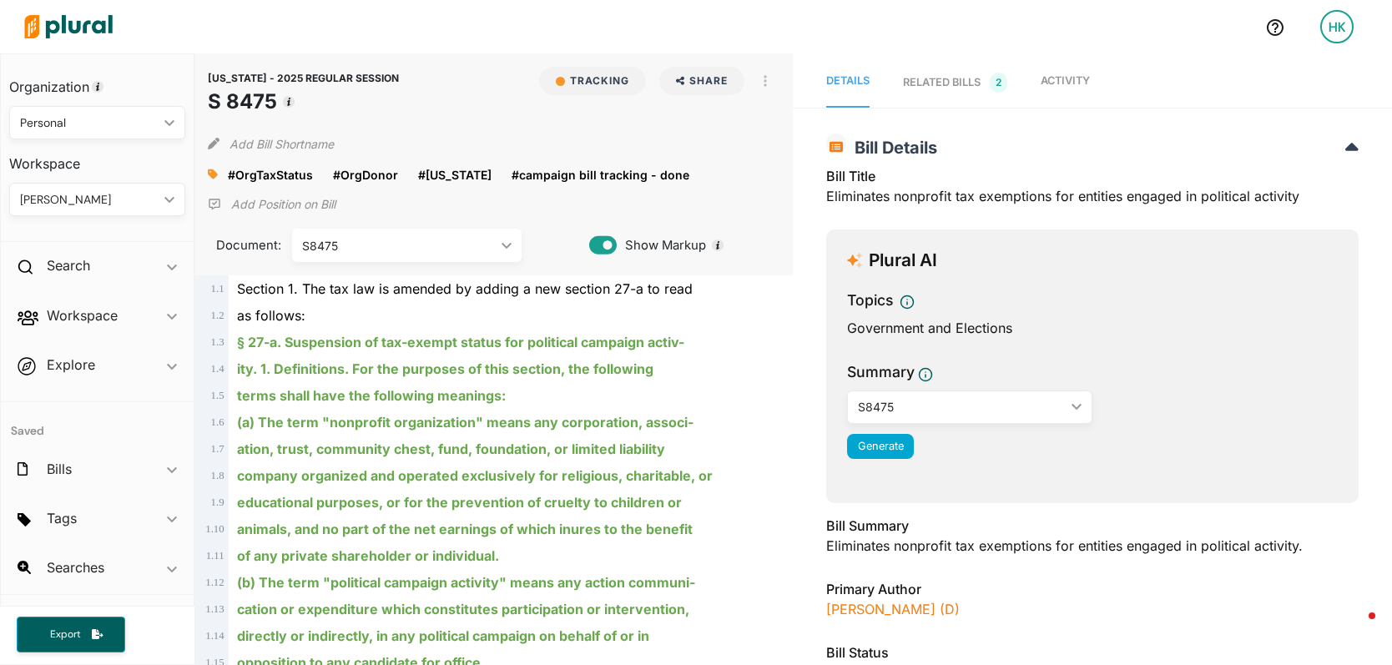
click at [1071, 93] on link "Activity" at bounding box center [1064, 83] width 49 height 50
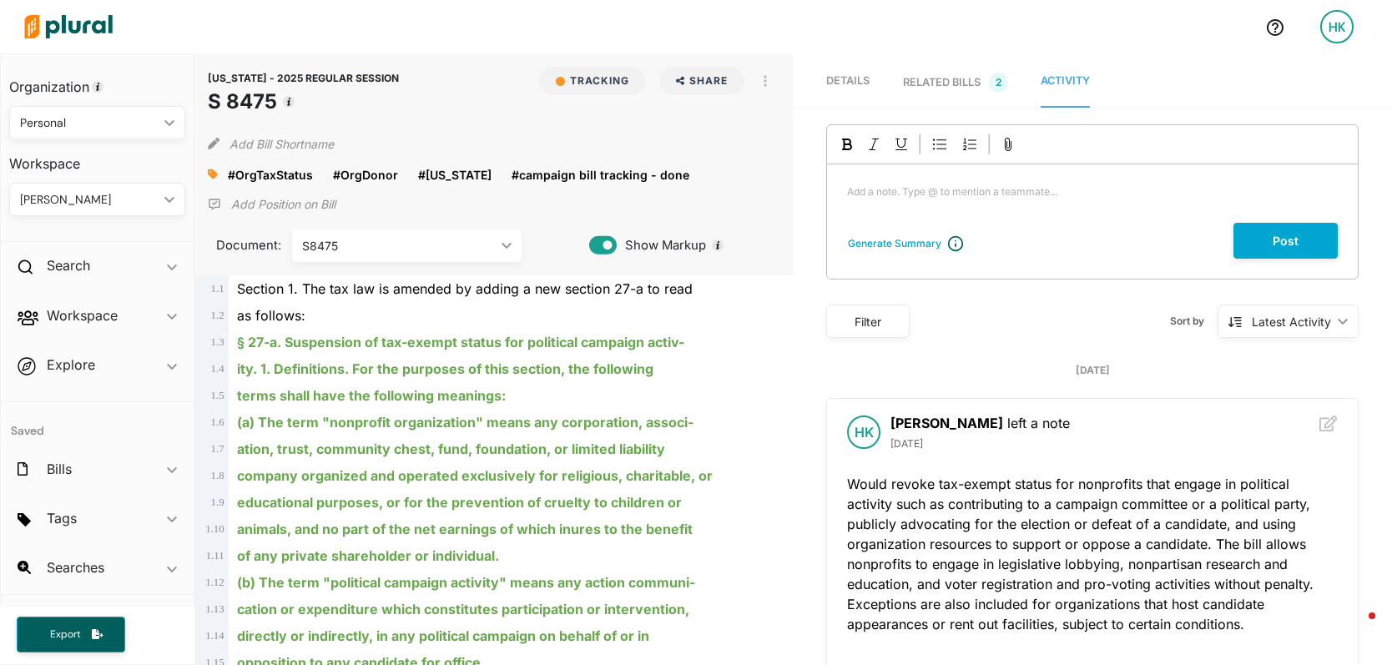
click at [957, 96] on link "RELATED BILLS 2" at bounding box center [955, 83] width 104 height 50
